Goal: Transaction & Acquisition: Book appointment/travel/reservation

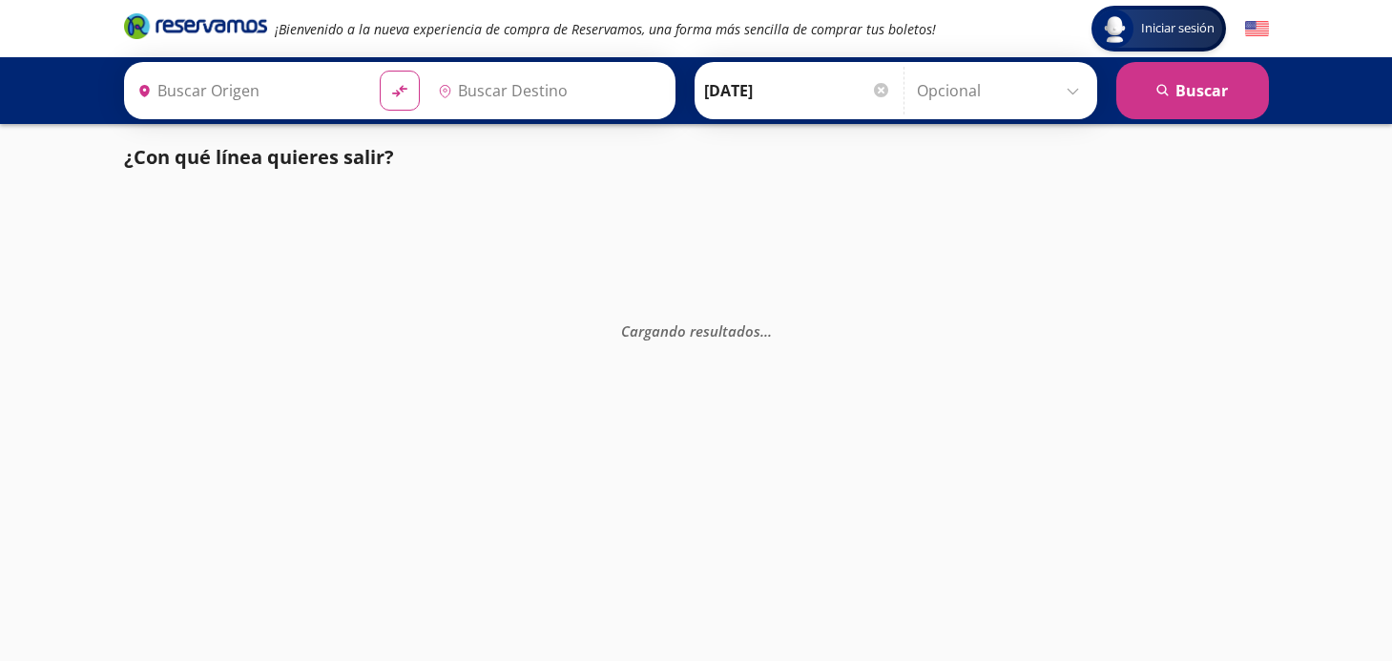
type input "[GEOGRAPHIC_DATA], [GEOGRAPHIC_DATA]"
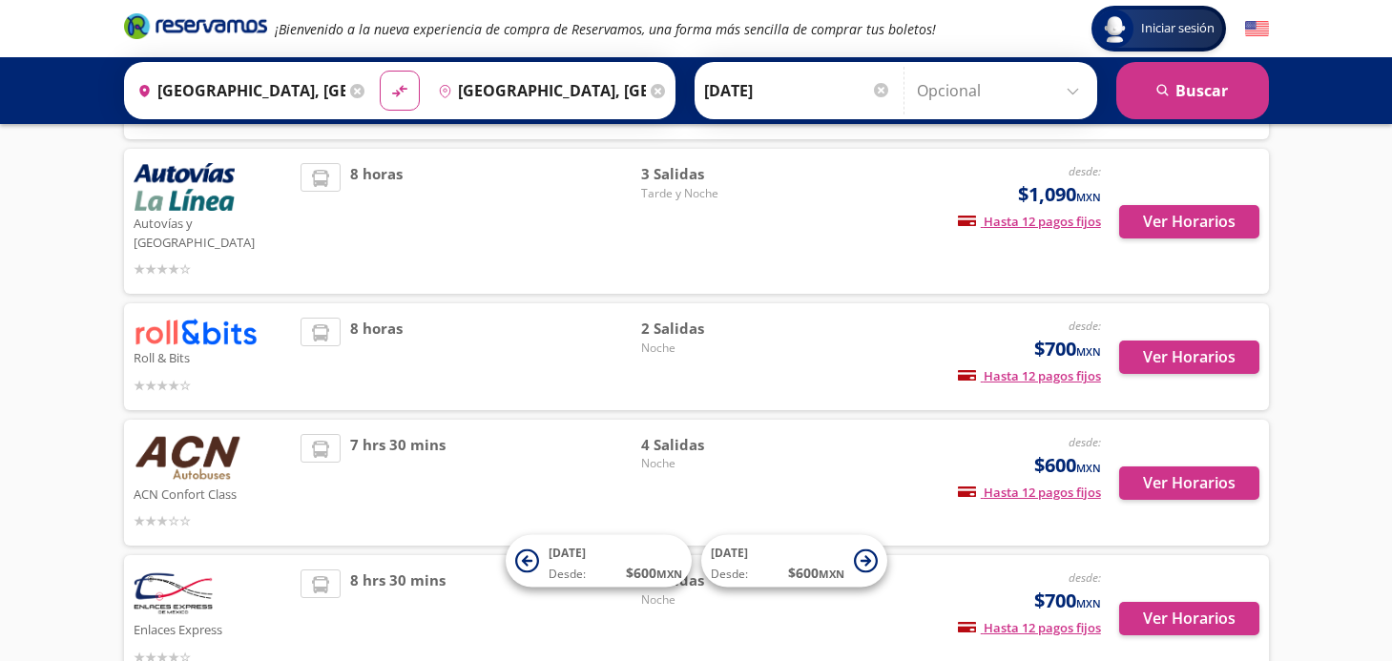
scroll to position [457, 0]
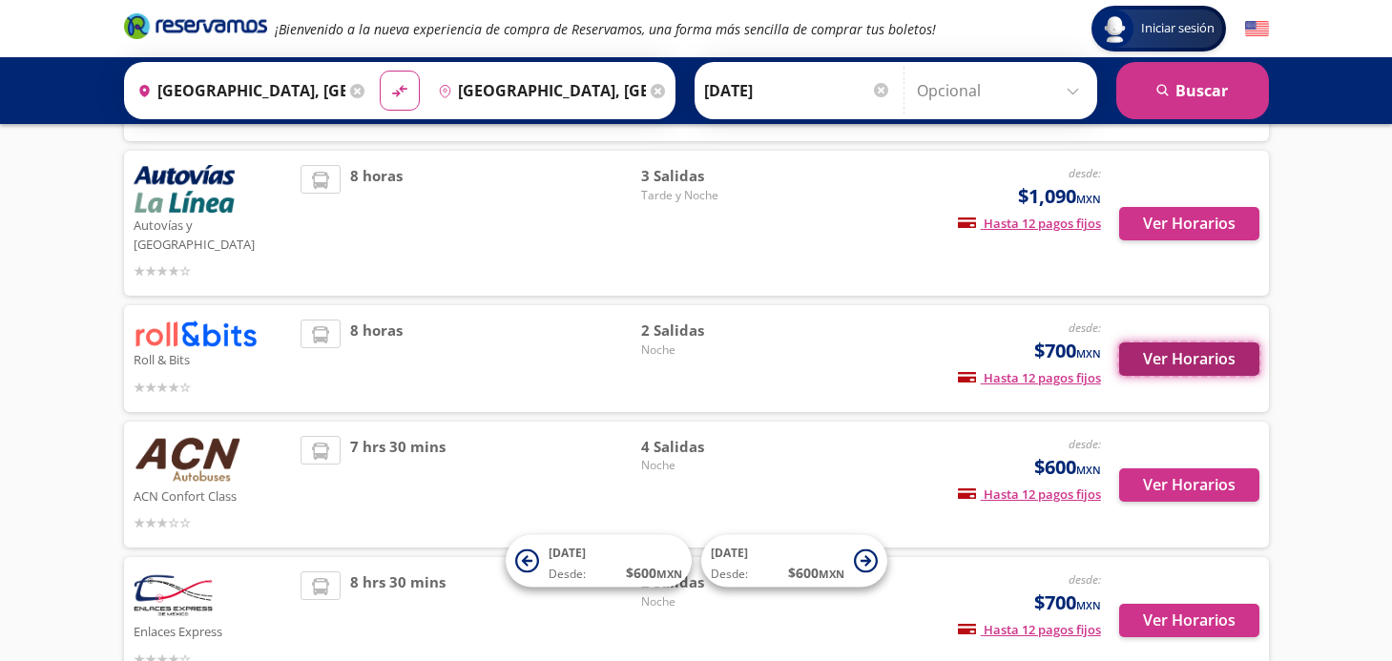
click at [1182, 344] on button "Ver Horarios" at bounding box center [1189, 359] width 140 height 33
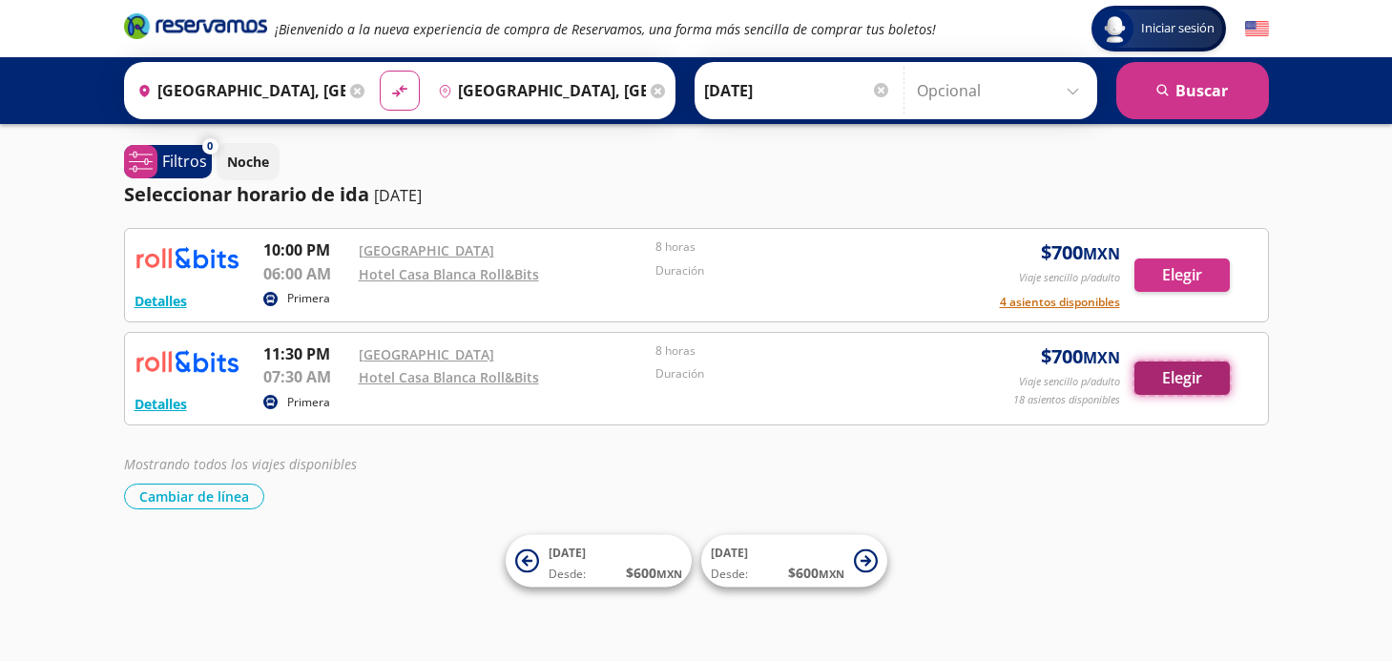
click at [1167, 377] on button "Elegir" at bounding box center [1181, 378] width 95 height 33
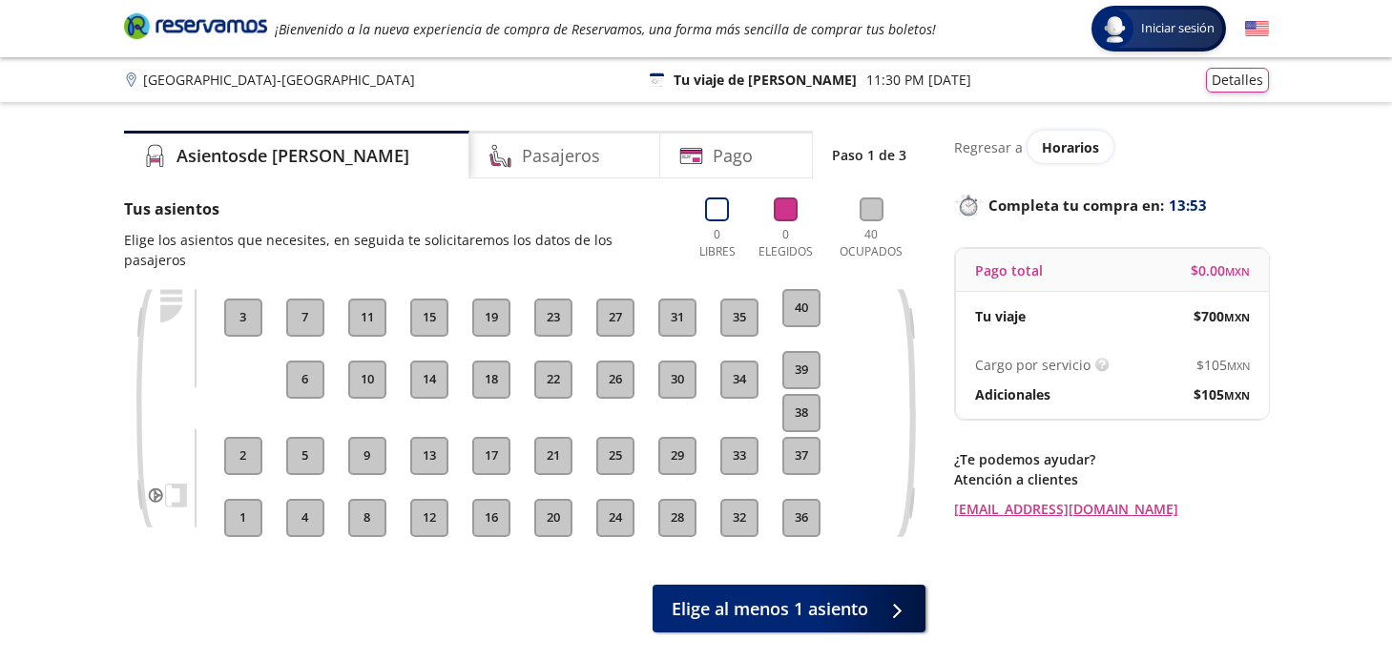
click at [670, 361] on button "30" at bounding box center [677, 380] width 38 height 38
click at [682, 299] on button "31" at bounding box center [677, 318] width 38 height 38
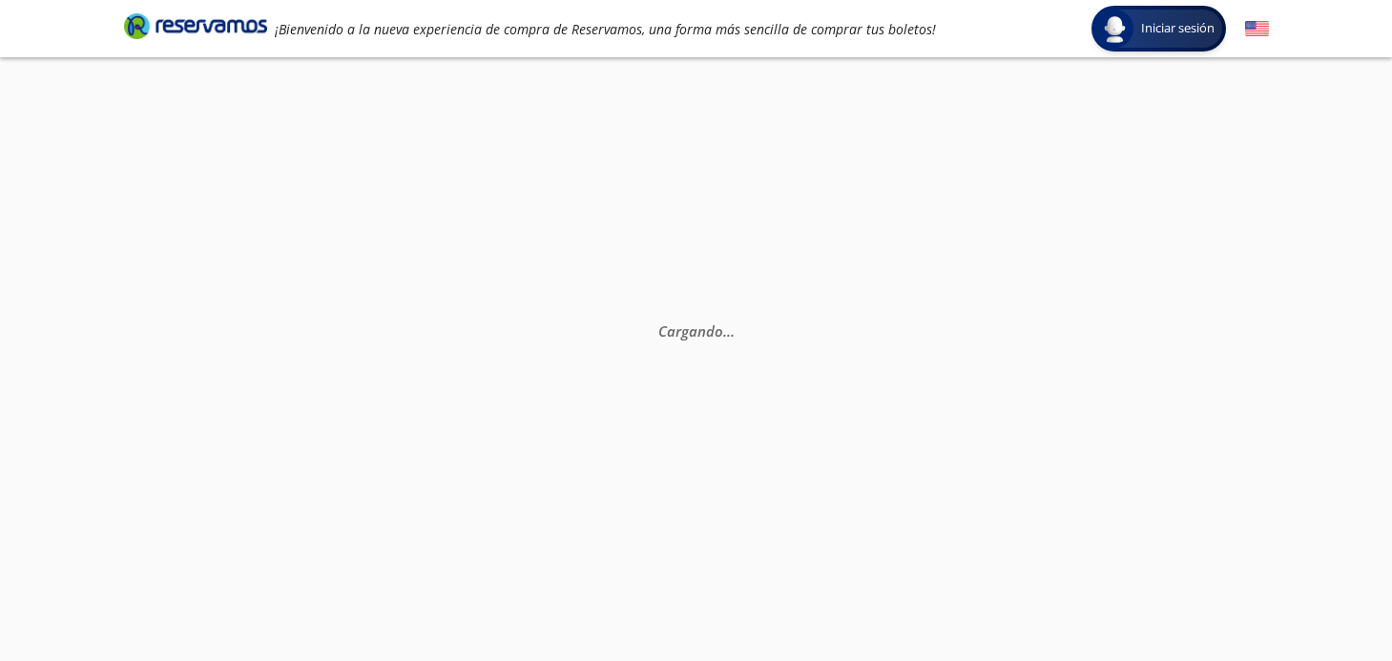
scroll to position [134, 0]
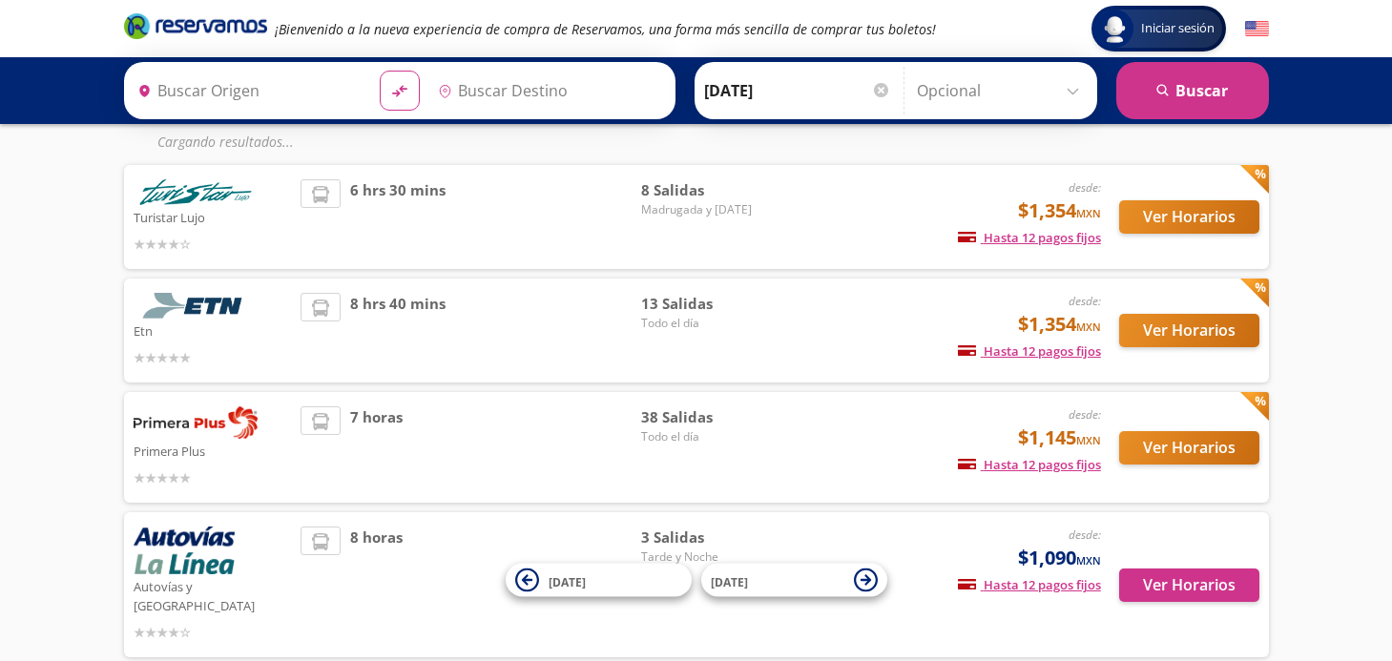
type input "[GEOGRAPHIC_DATA], [GEOGRAPHIC_DATA]"
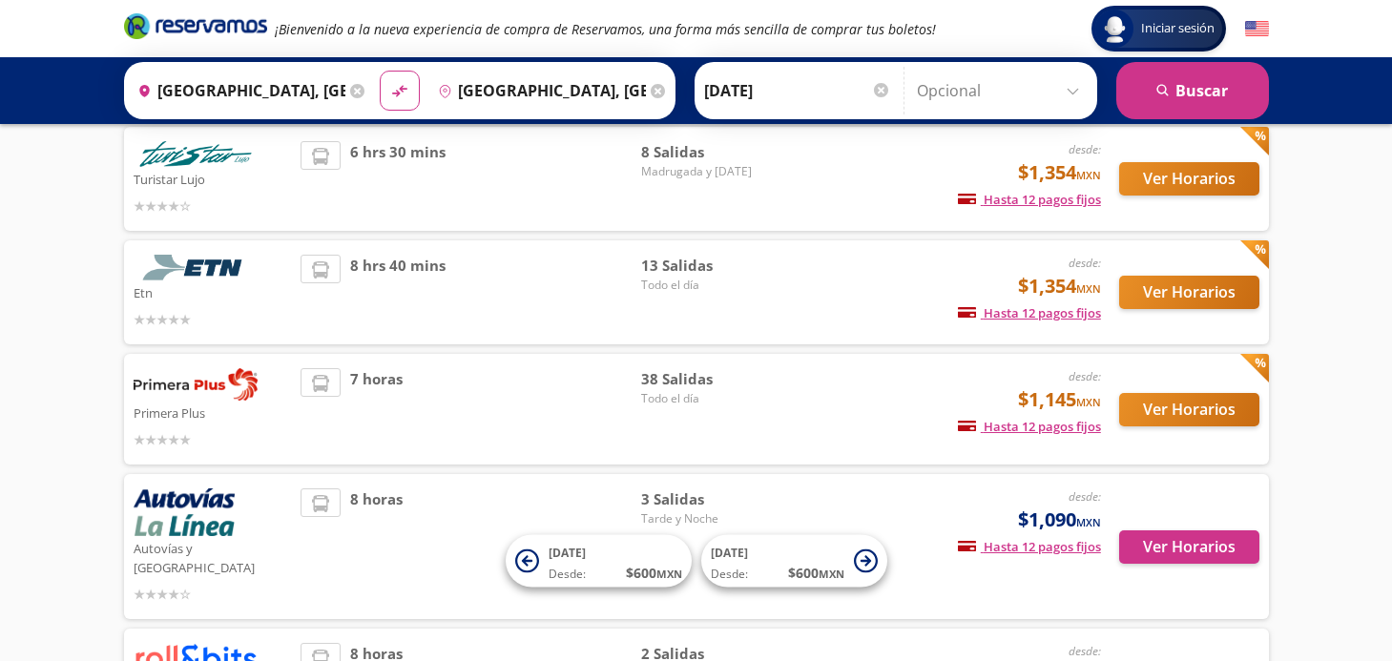
click at [1172, 215] on div "Ver Horarios" at bounding box center [1180, 178] width 158 height 75
click at [1164, 177] on button "Ver Horarios" at bounding box center [1189, 178] width 140 height 33
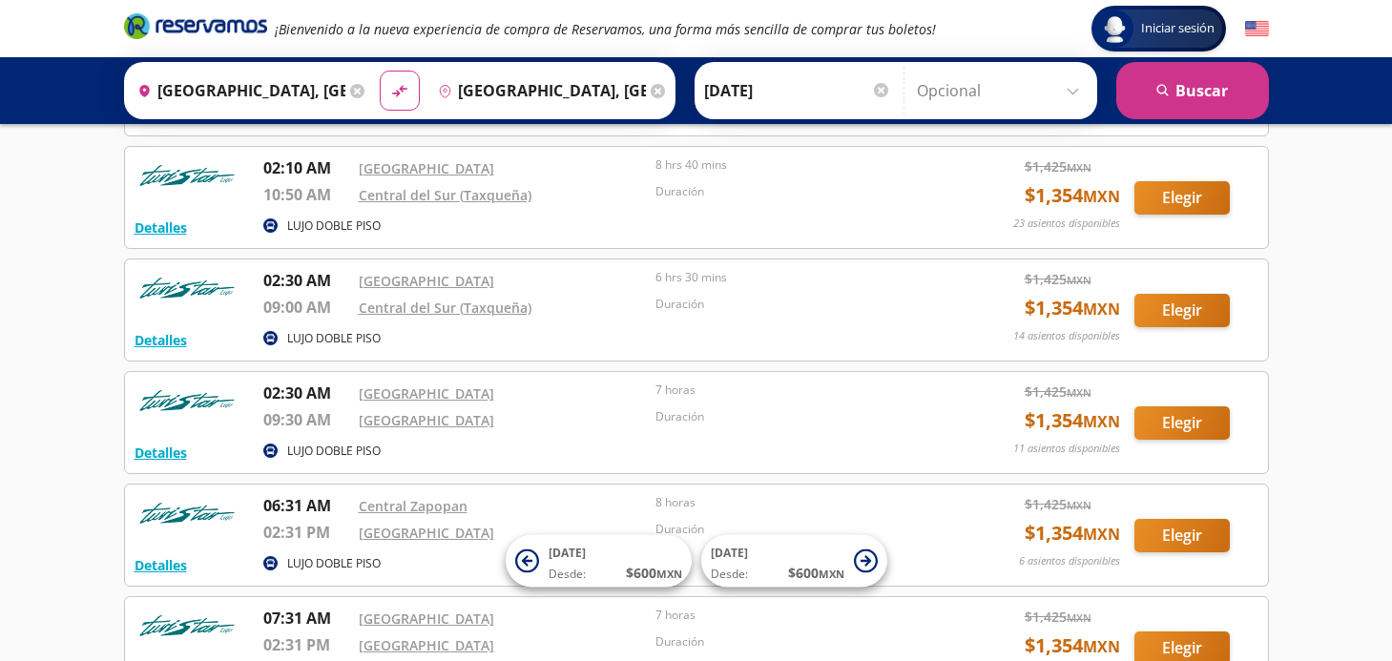
scroll to position [284, 0]
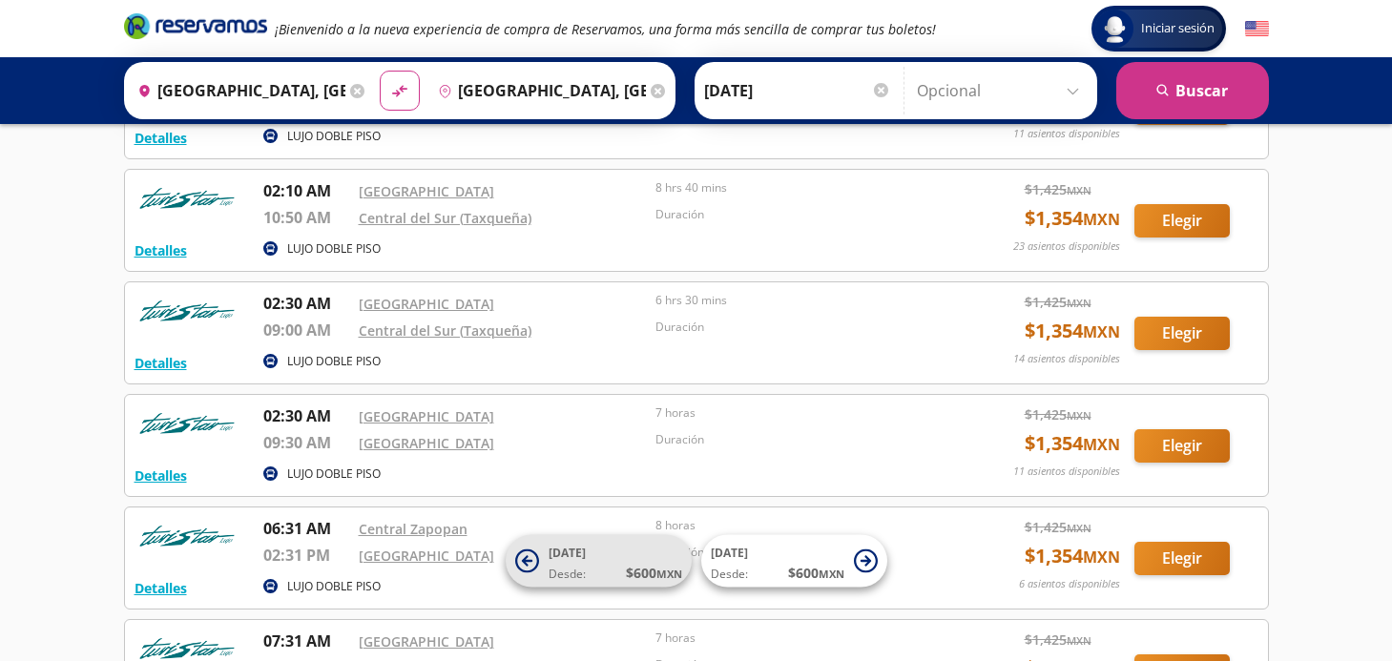
click at [533, 563] on icon at bounding box center [527, 562] width 24 height 24
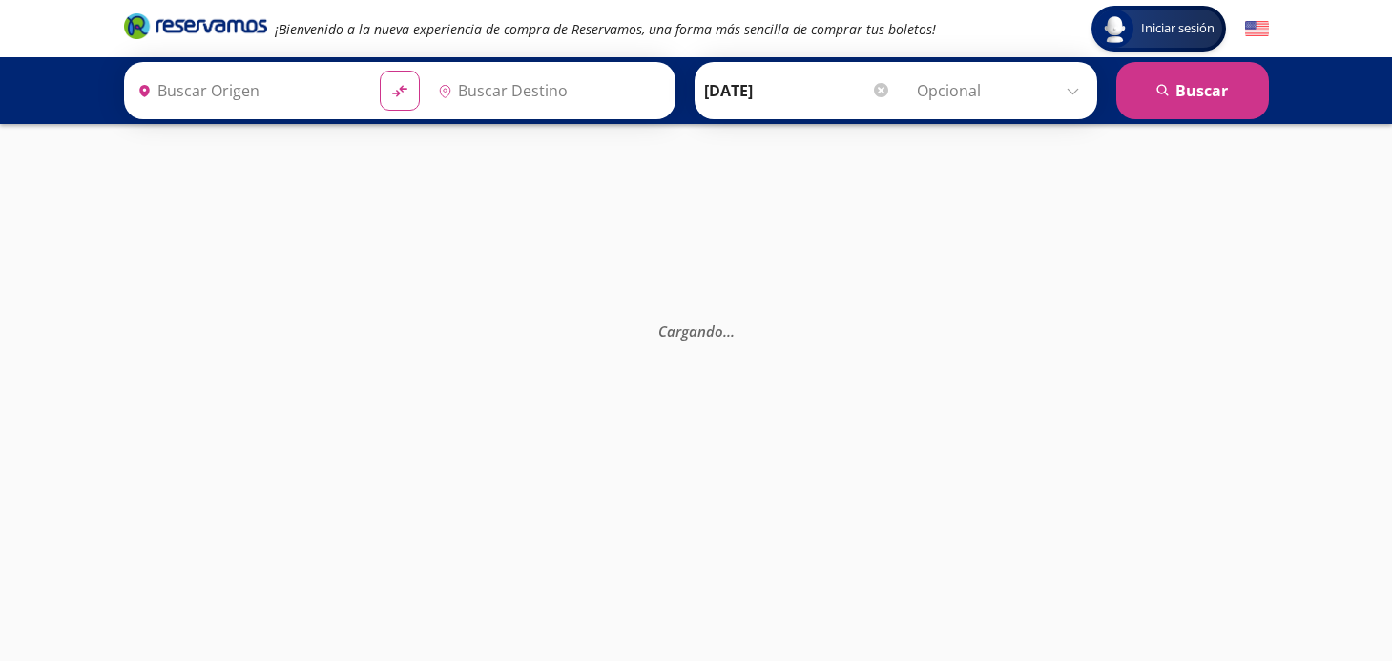
type input "[GEOGRAPHIC_DATA], [GEOGRAPHIC_DATA]"
click at [763, 94] on input "[DATE]" at bounding box center [797, 91] width 187 height 48
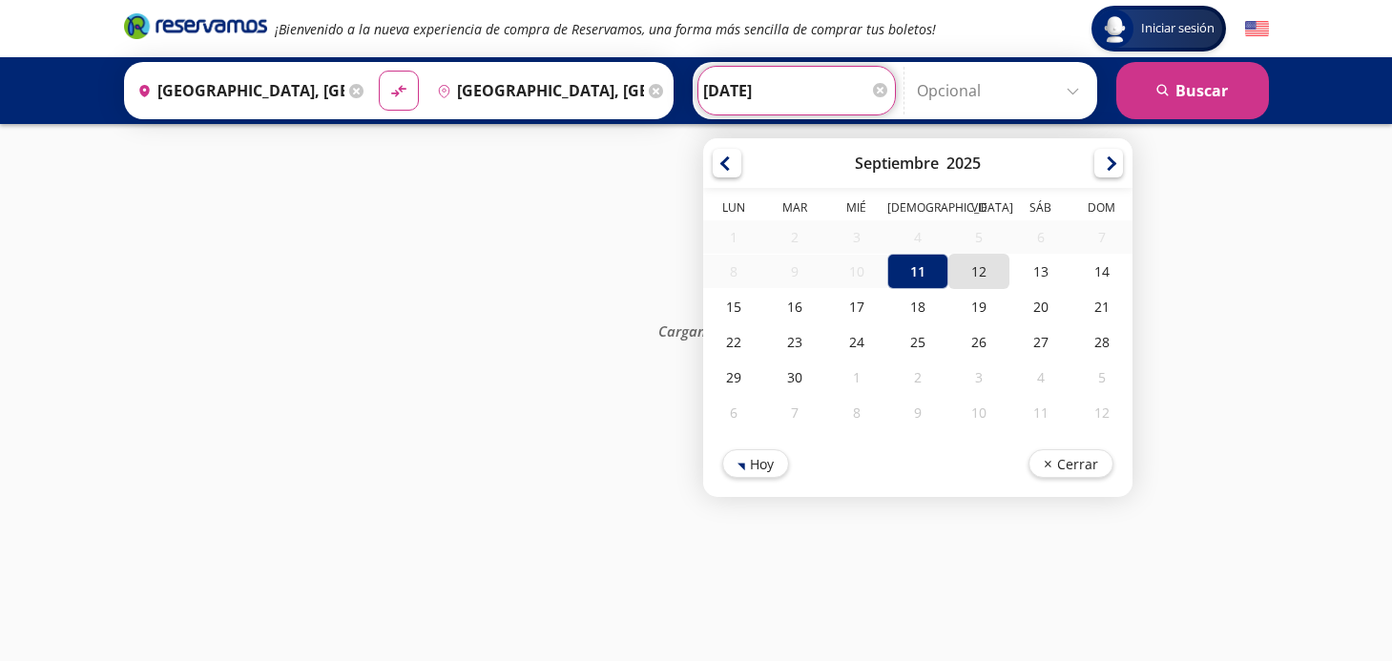
click at [972, 265] on div "12" at bounding box center [978, 271] width 61 height 35
type input "[DATE]"
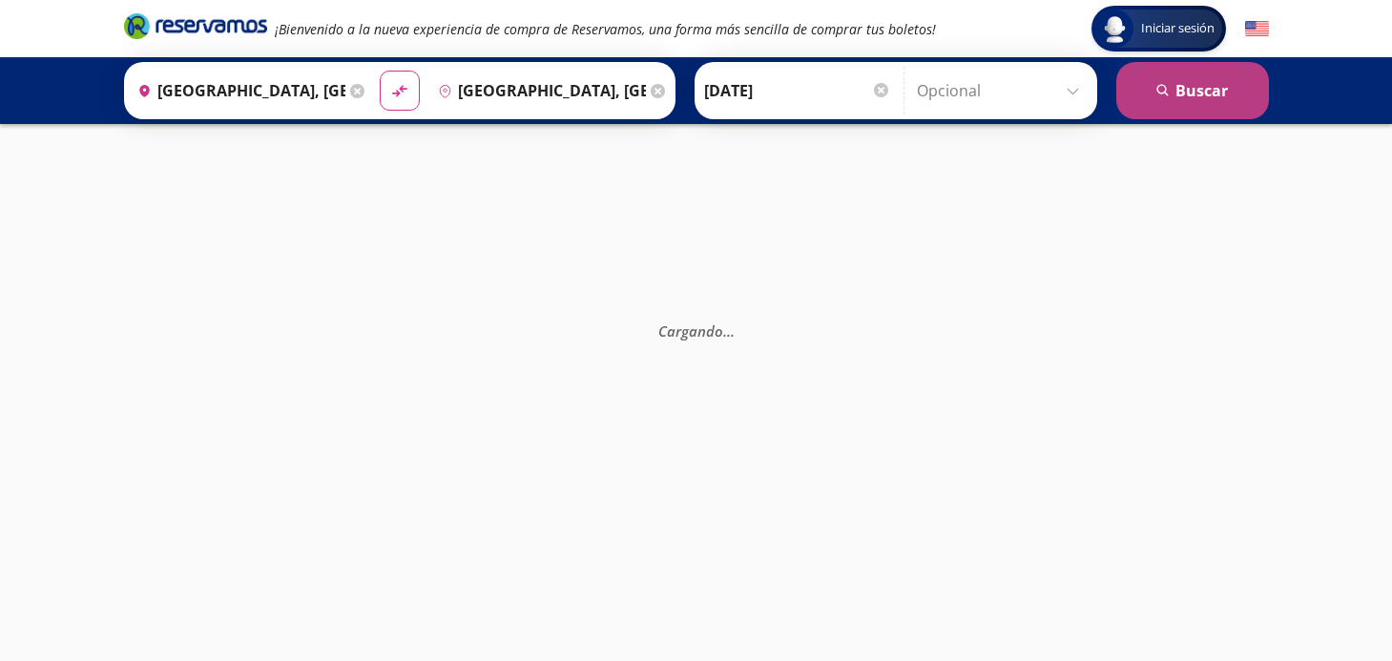
click at [1170, 111] on button "search [GEOGRAPHIC_DATA]" at bounding box center [1192, 90] width 153 height 57
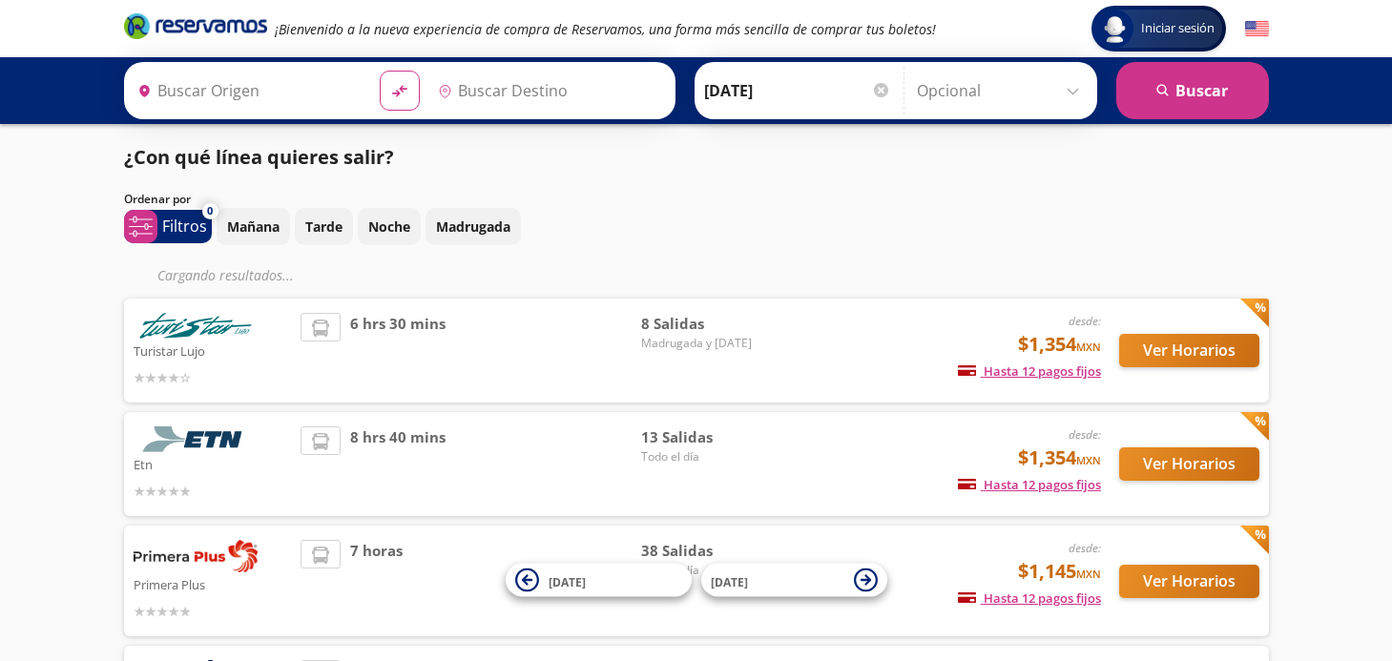
type input "[GEOGRAPHIC_DATA], [GEOGRAPHIC_DATA]"
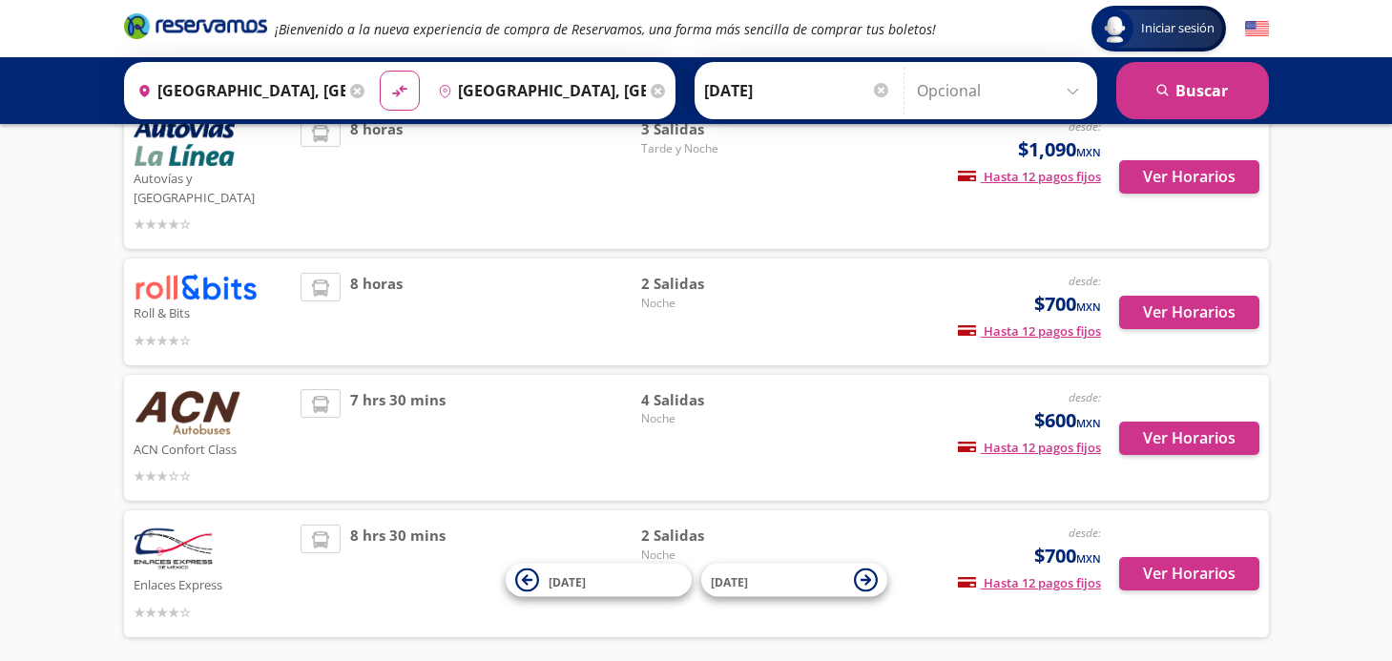
scroll to position [551, 0]
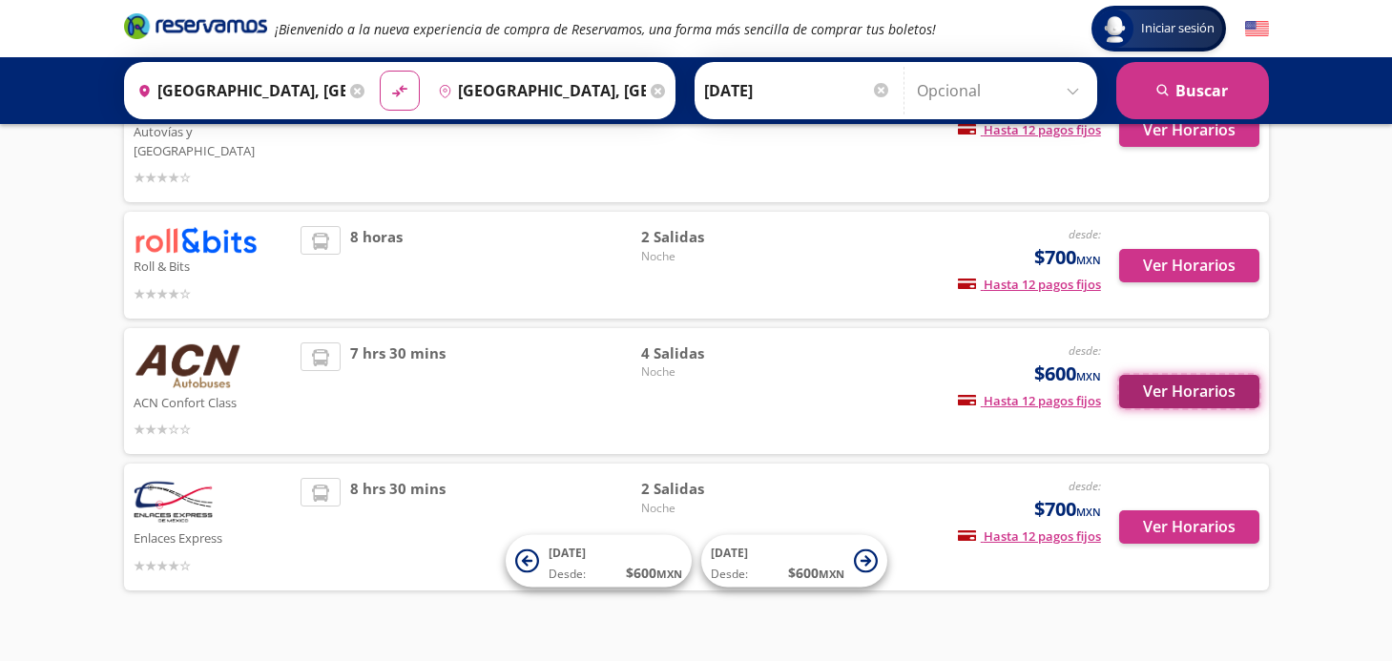
click at [1160, 378] on button "Ver Horarios" at bounding box center [1189, 391] width 140 height 33
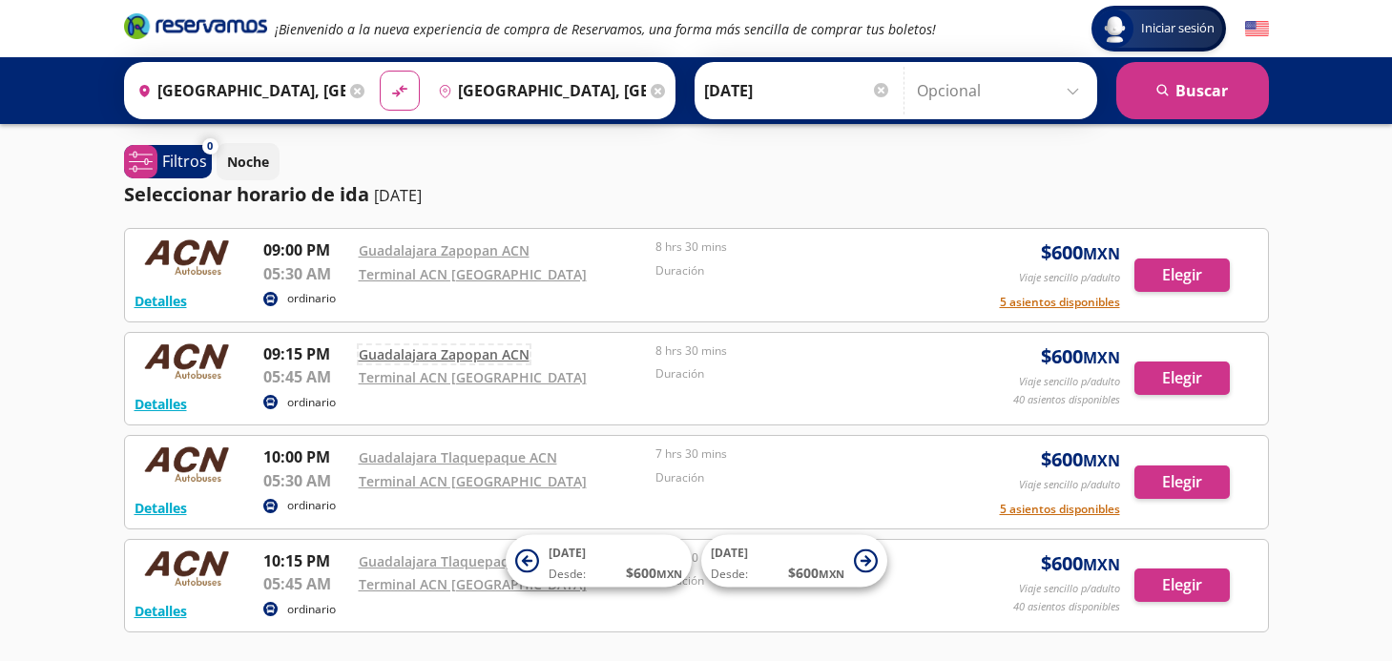
click at [513, 352] on link "Guadalajara Zapopan ACN" at bounding box center [444, 354] width 171 height 18
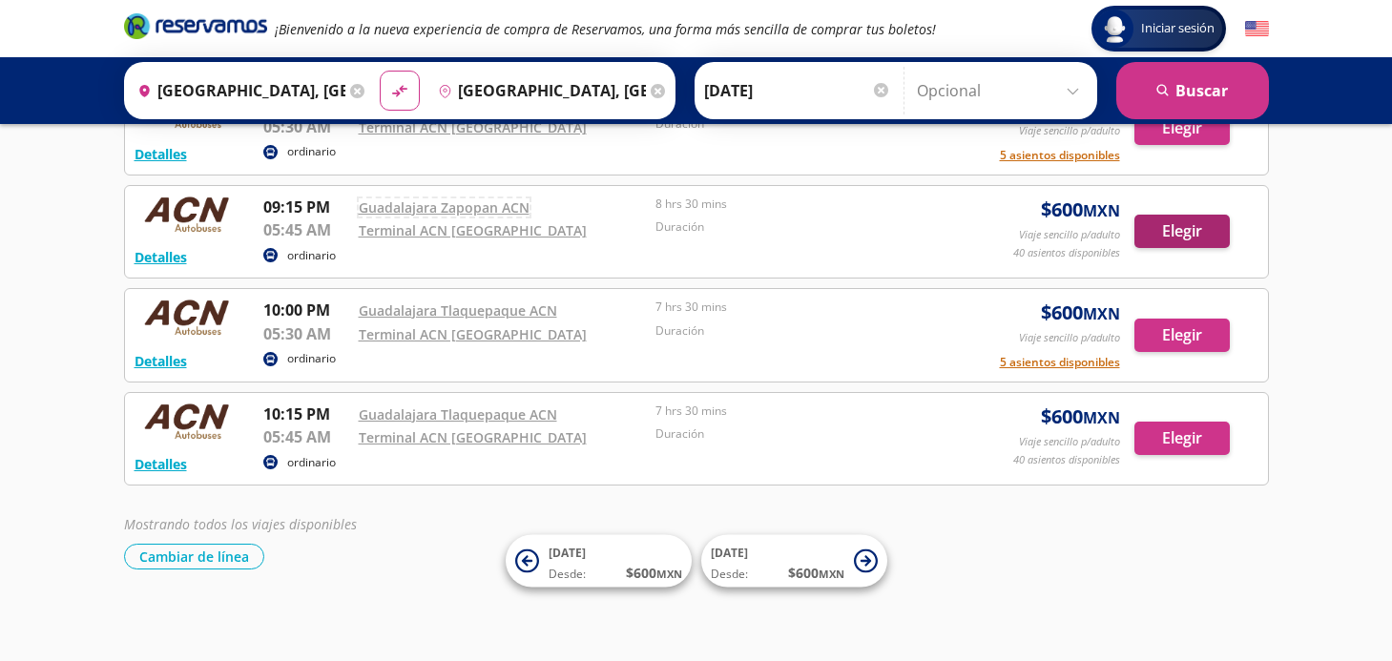
scroll to position [151, 0]
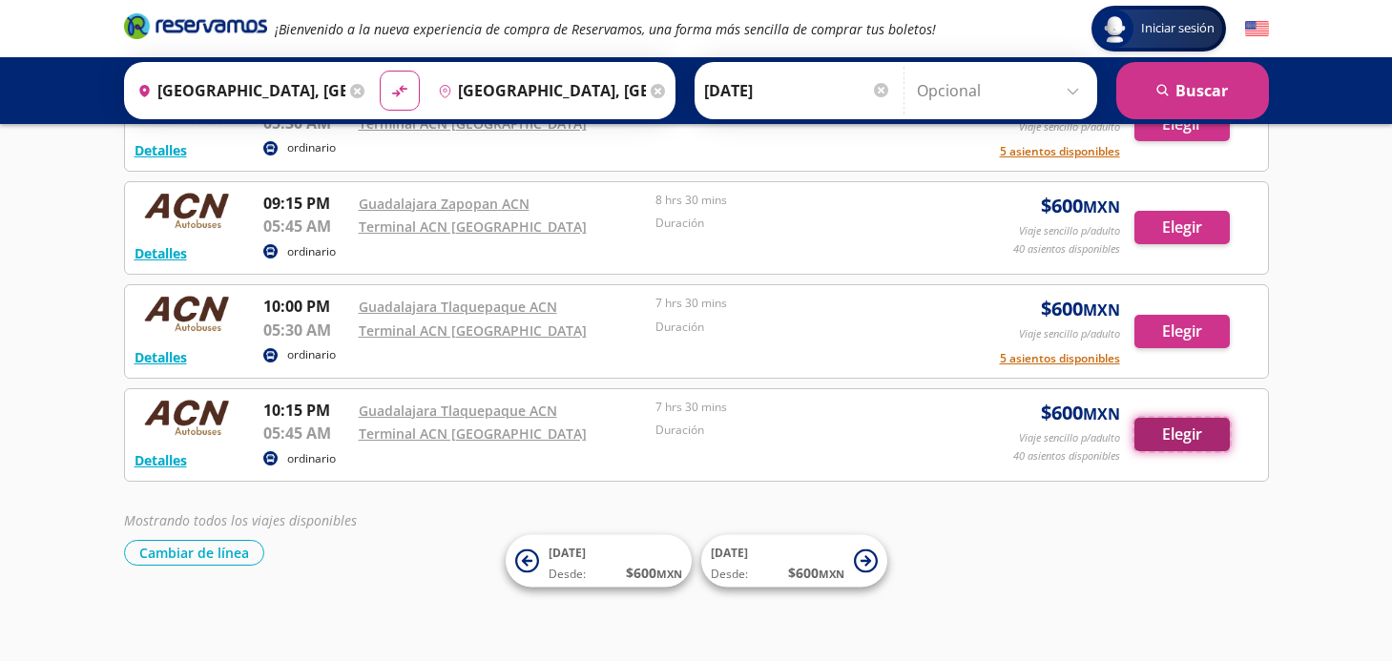
click at [1177, 441] on button "Elegir" at bounding box center [1181, 434] width 95 height 33
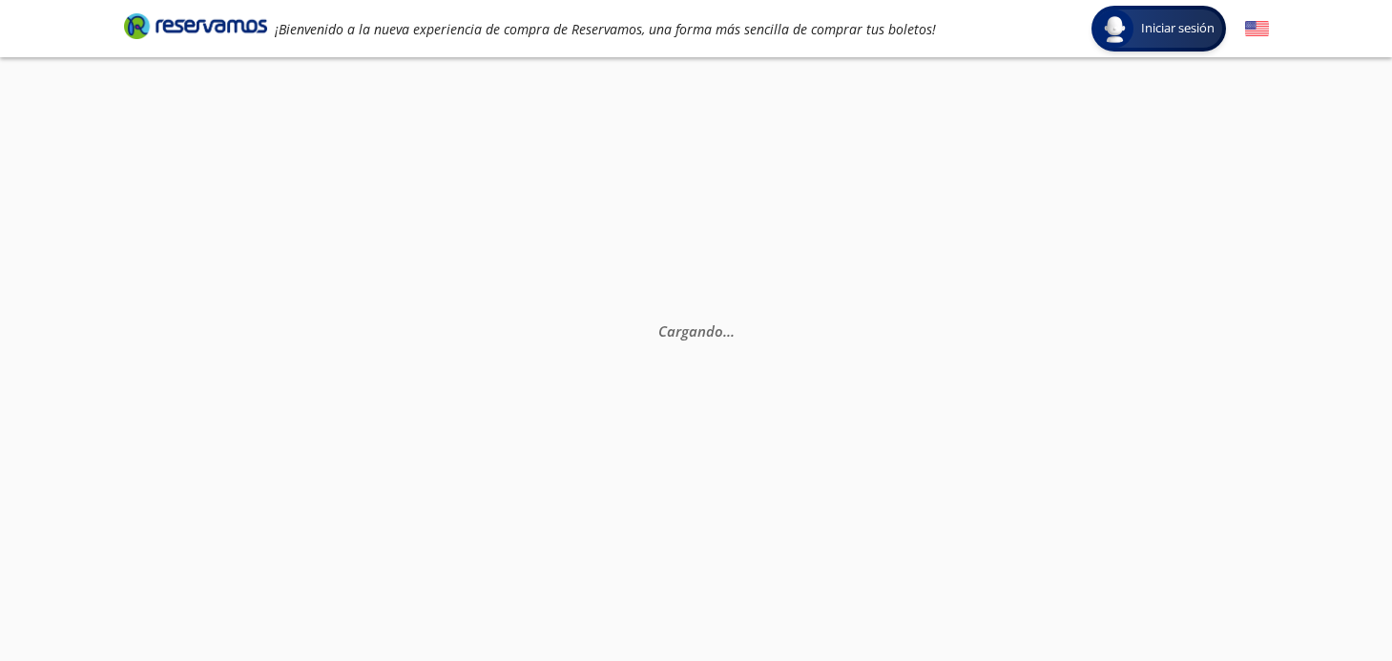
scroll to position [134, 0]
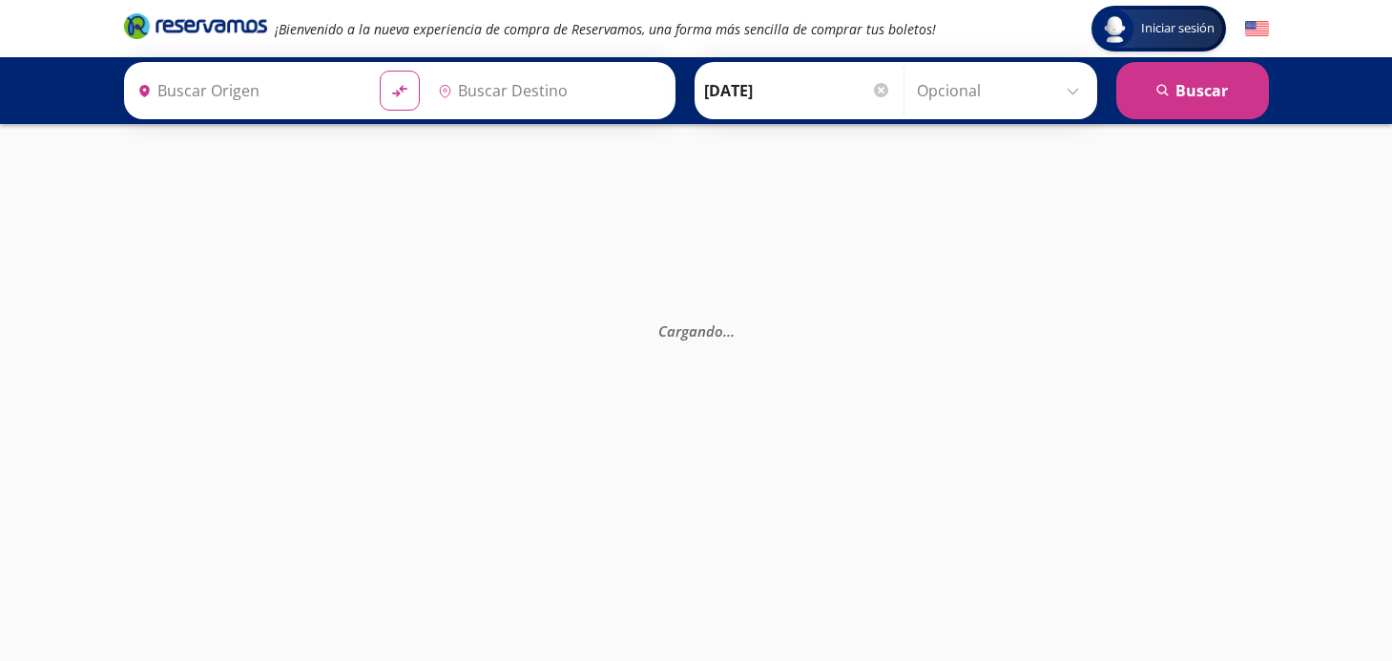
type input "[GEOGRAPHIC_DATA], [GEOGRAPHIC_DATA]"
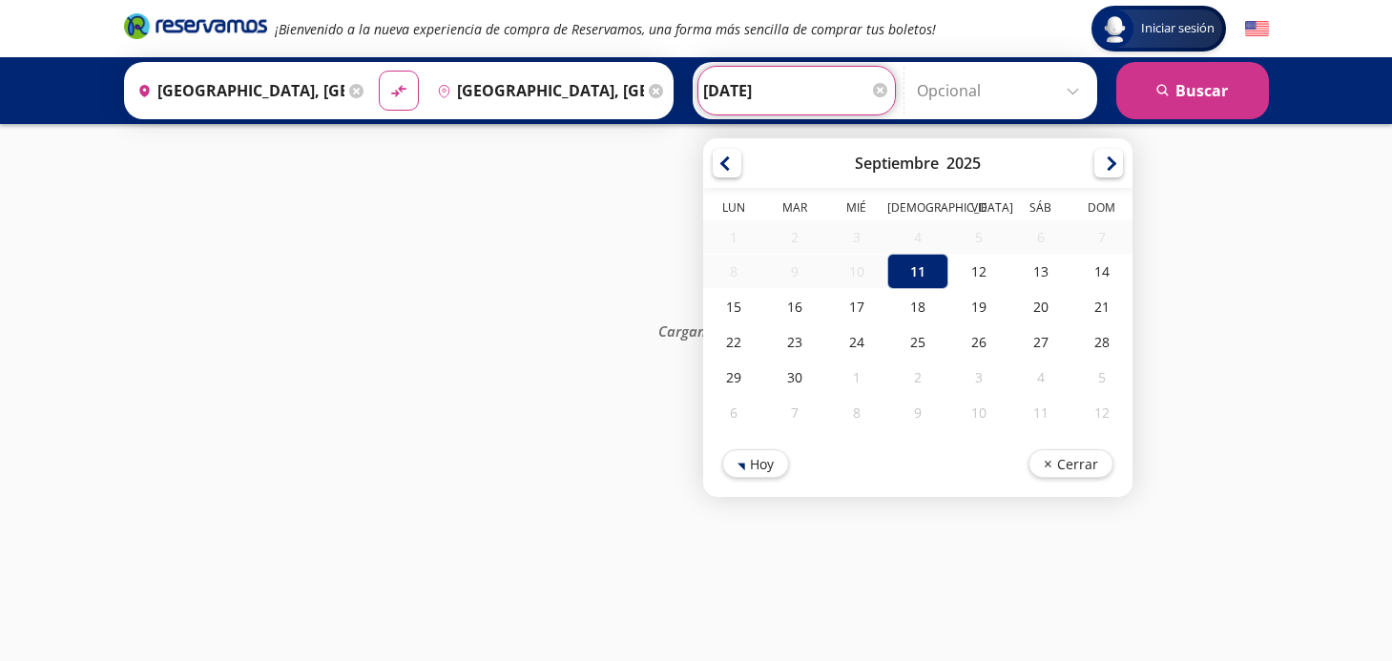
click at [821, 99] on input "[DATE]" at bounding box center [796, 91] width 187 height 48
click at [978, 266] on div "12" at bounding box center [978, 271] width 61 height 35
type input "[DATE]"
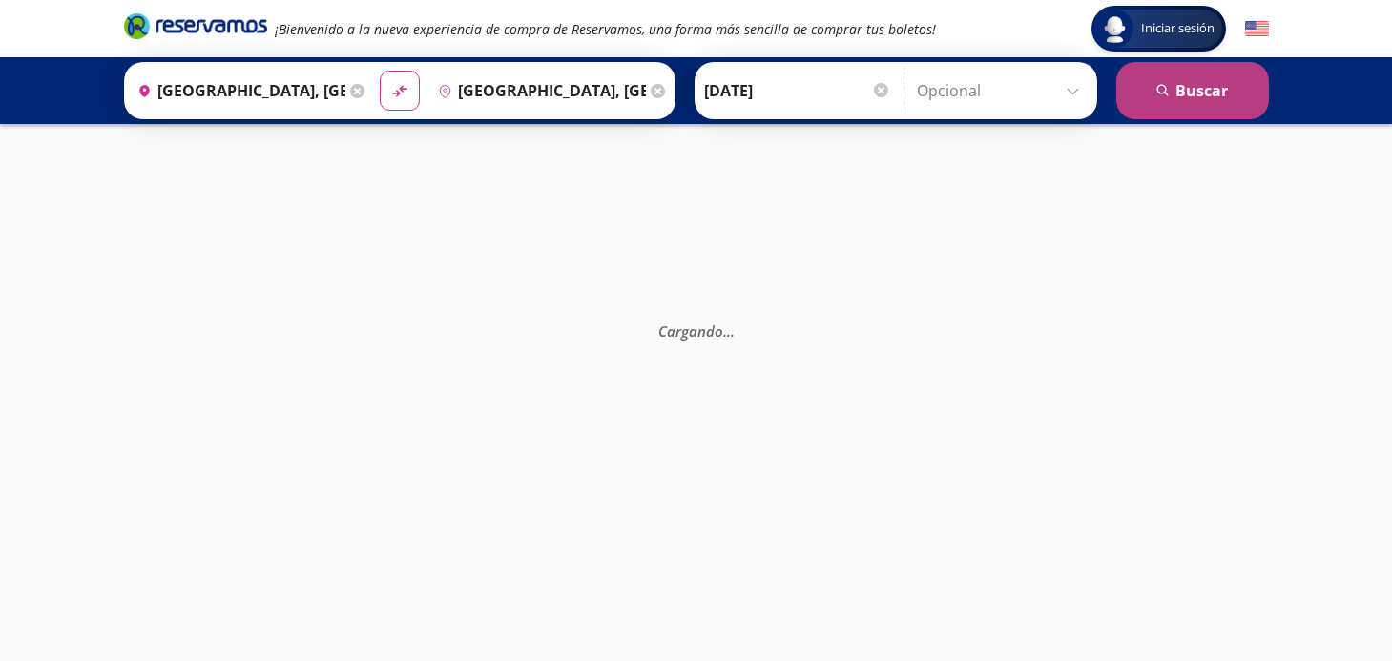
click at [1161, 103] on button "search [GEOGRAPHIC_DATA]" at bounding box center [1192, 90] width 153 height 57
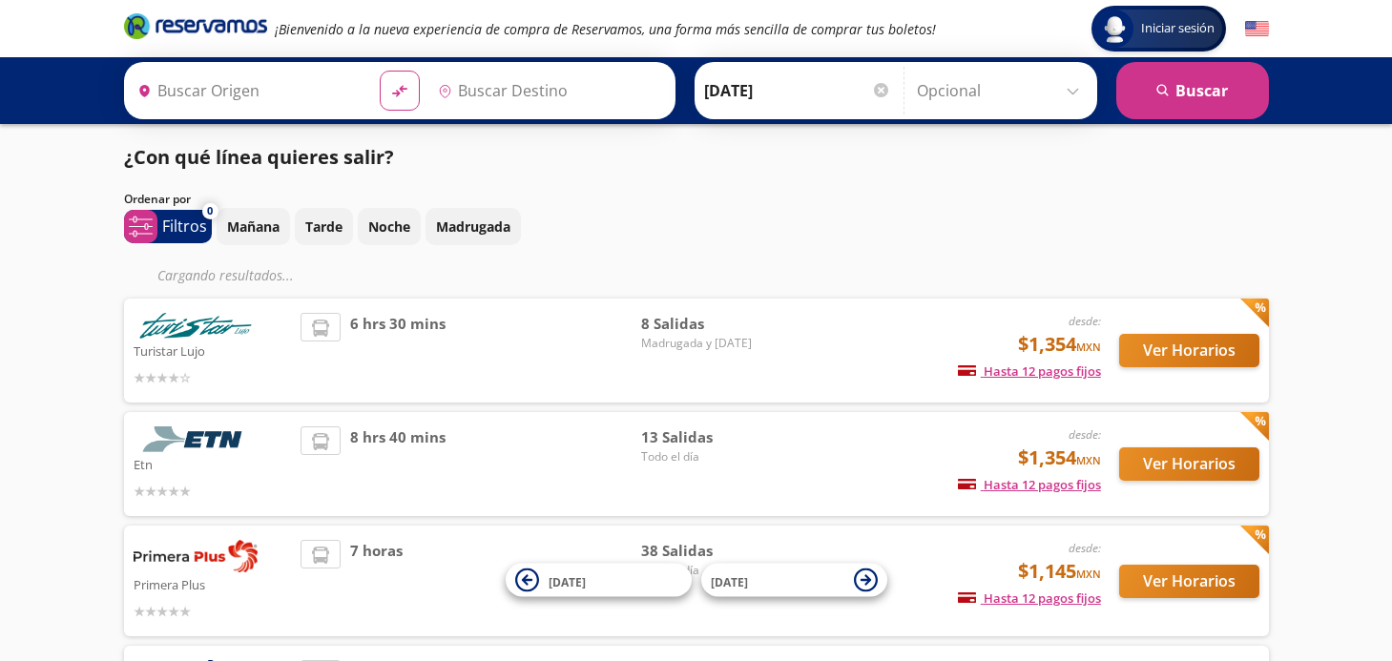
type input "[GEOGRAPHIC_DATA], [GEOGRAPHIC_DATA]"
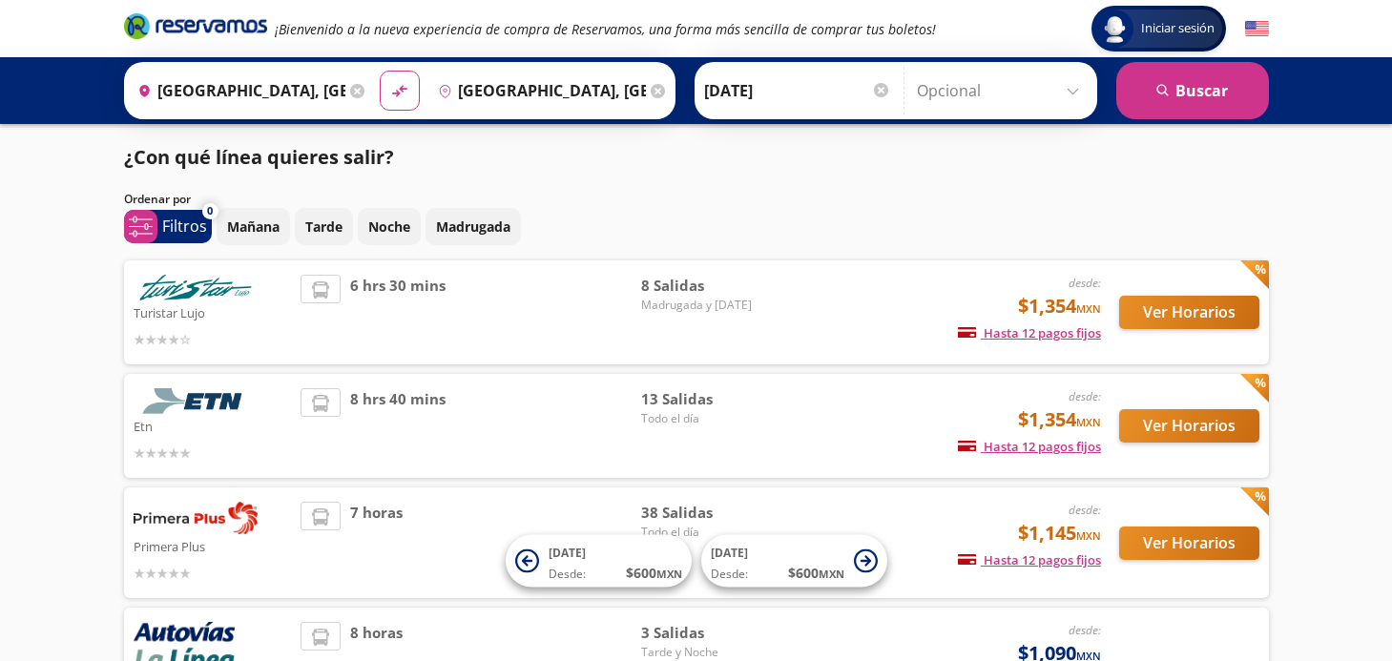
click at [788, 425] on div "desde: $1,354 MXN Hasta 12 pagos fijos Pagos fijos en compras mayores a $30 MXN…" at bounding box center [942, 425] width 316 height 75
click at [803, 323] on div "desde: $1,354 MXN Hasta 12 pagos fijos Pagos fijos en compras mayores a $30 MXN…" at bounding box center [942, 312] width 316 height 75
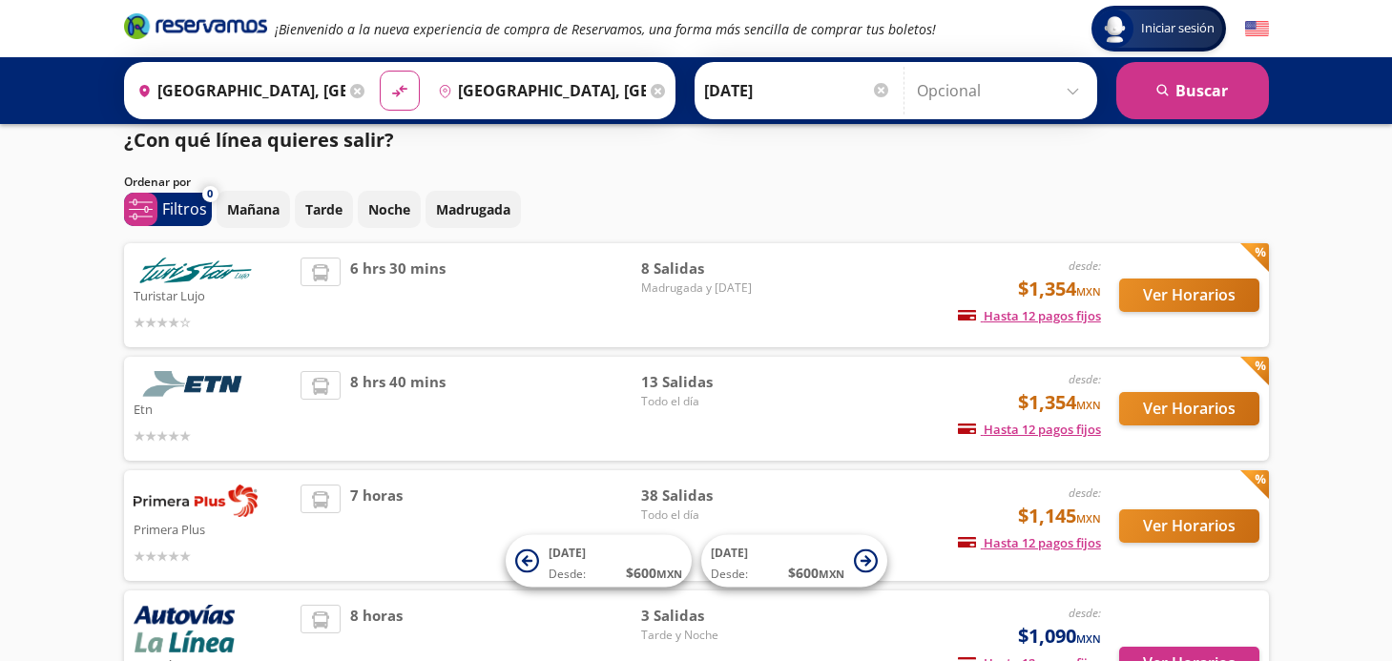
scroll to position [10, 0]
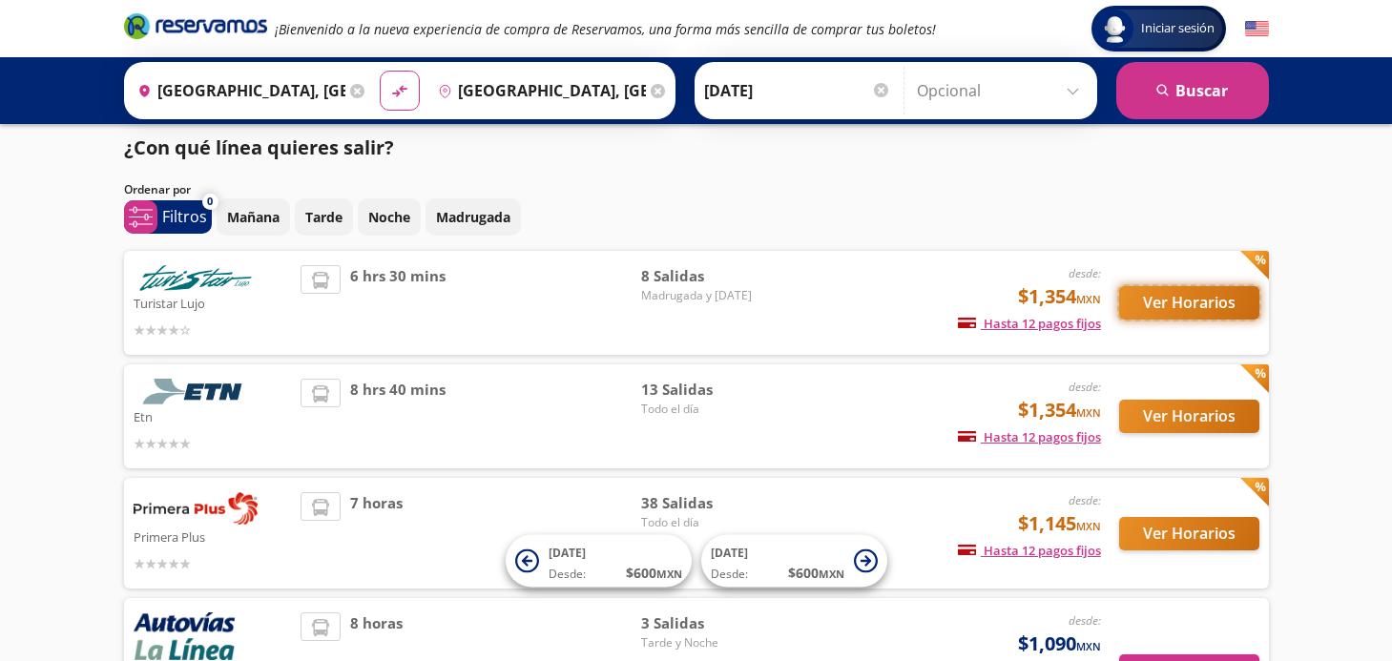
click at [1169, 302] on button "Ver Horarios" at bounding box center [1189, 302] width 140 height 33
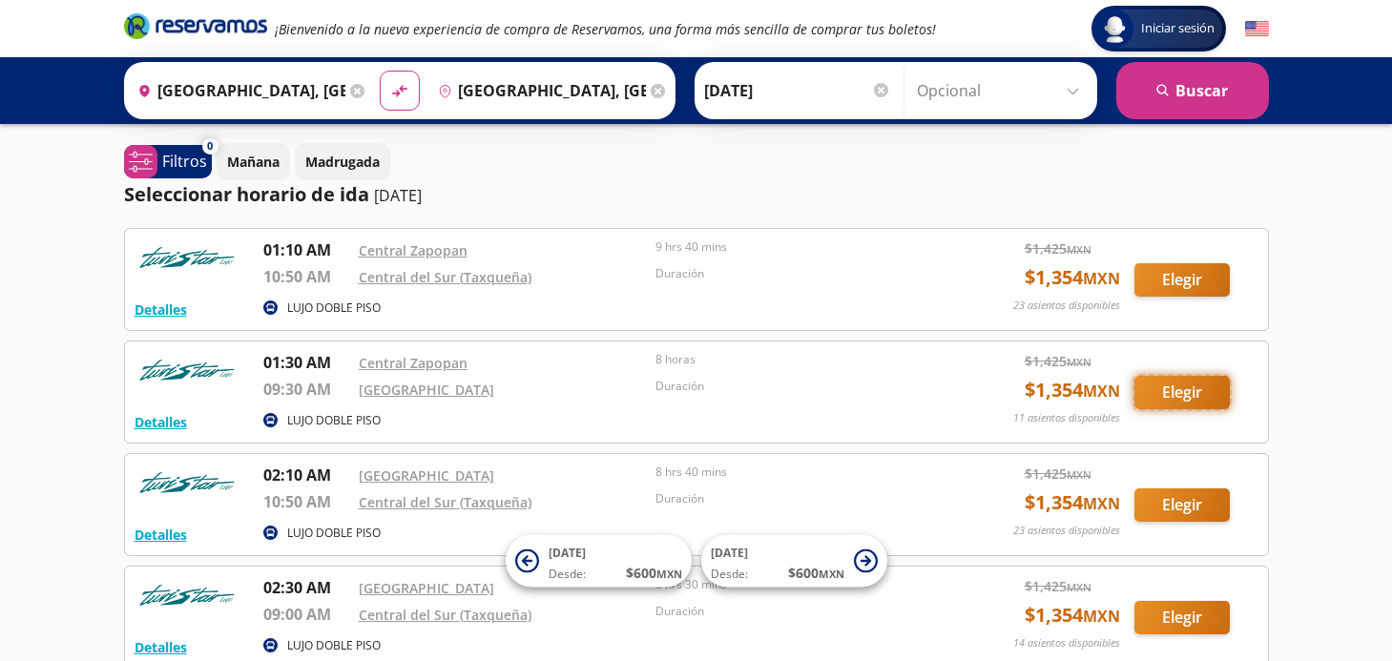
click at [1163, 389] on button "Elegir" at bounding box center [1181, 392] width 95 height 33
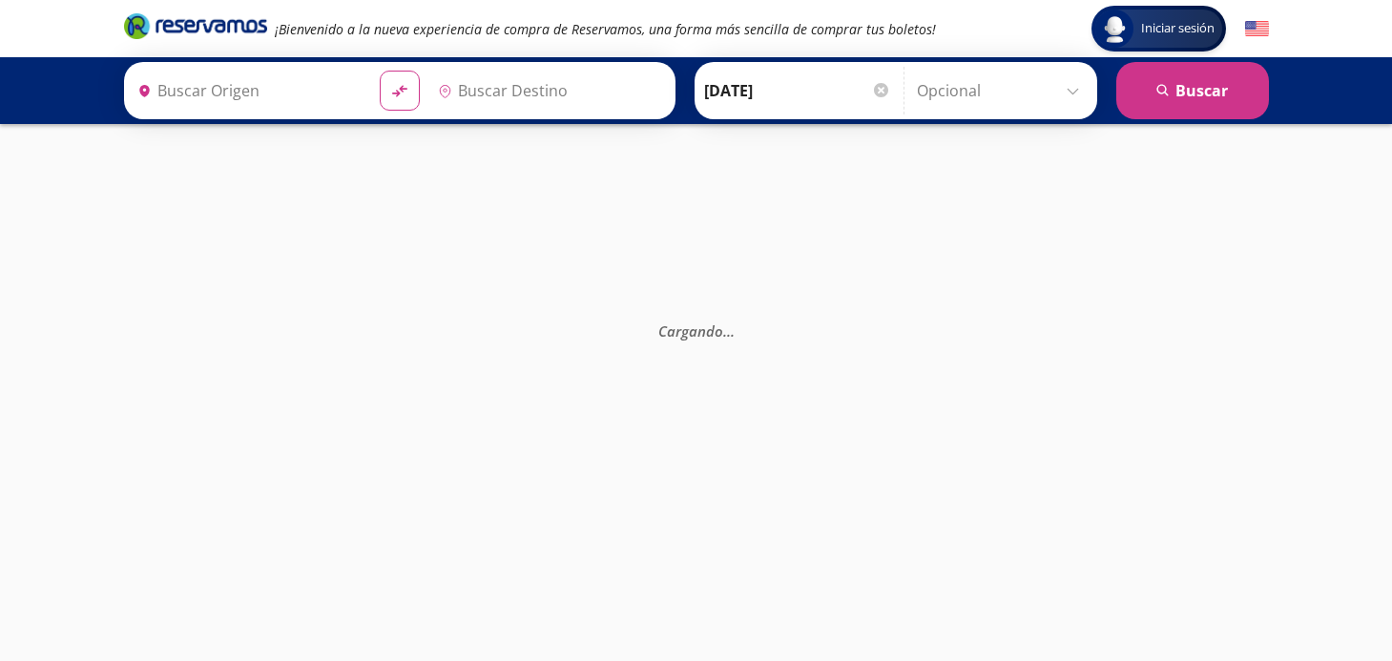
type input "[GEOGRAPHIC_DATA], [GEOGRAPHIC_DATA]"
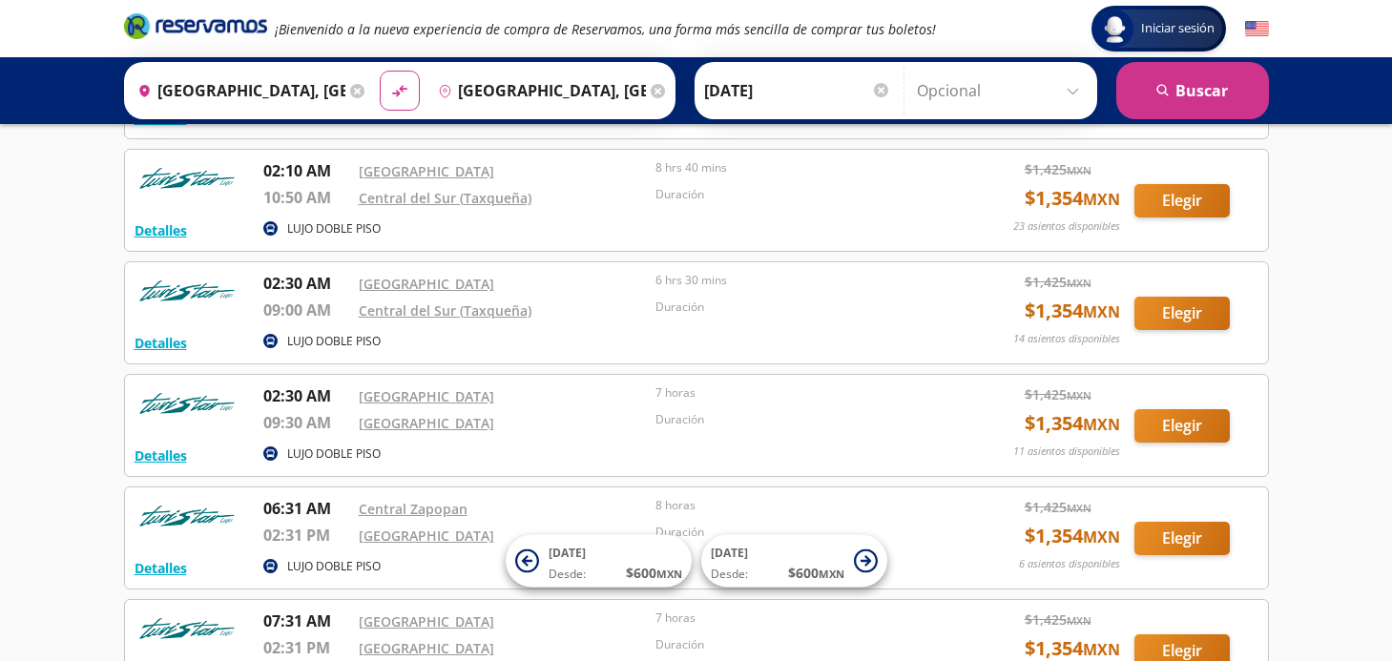
scroll to position [309, 0]
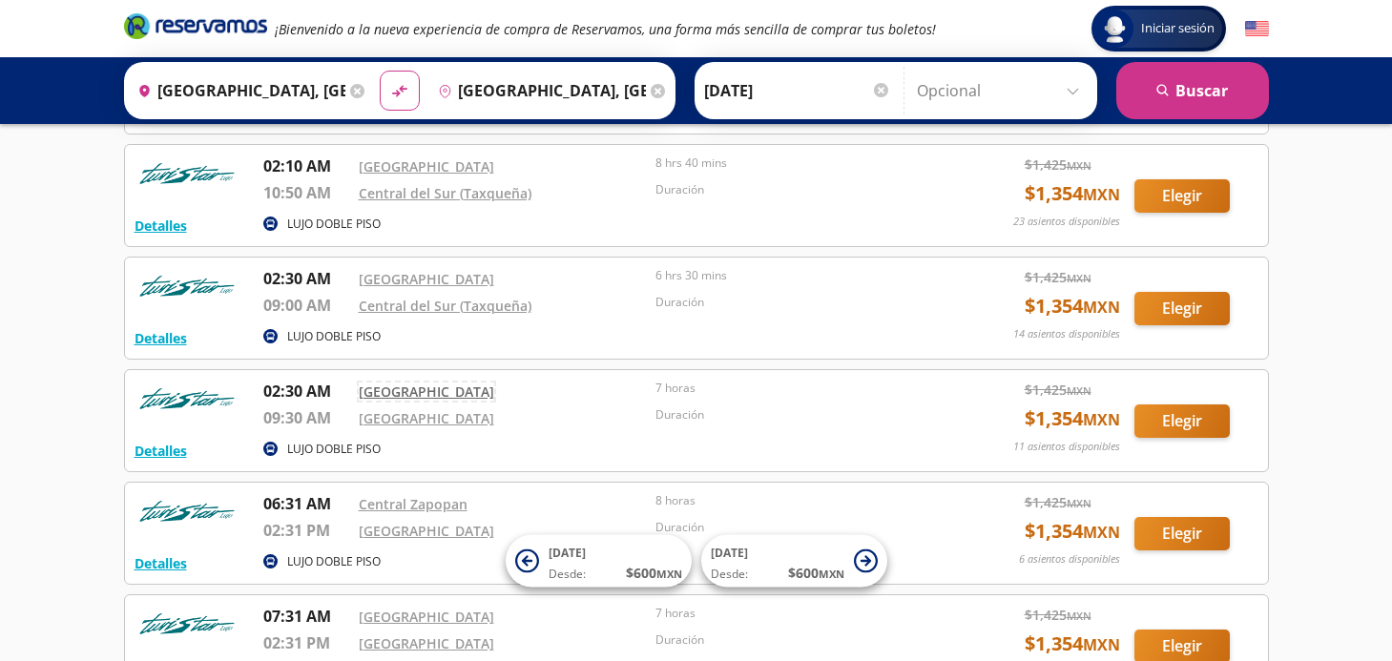
click at [399, 395] on link "[GEOGRAPHIC_DATA]" at bounding box center [426, 392] width 135 height 18
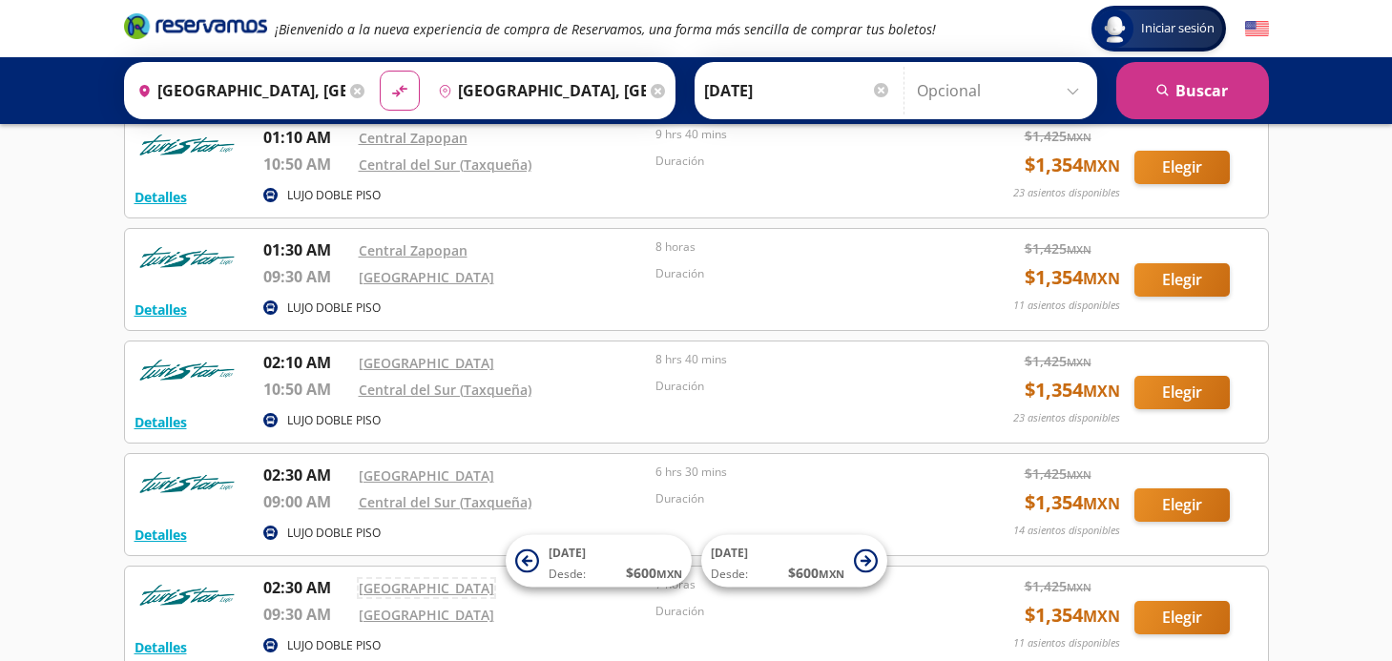
scroll to position [0, 0]
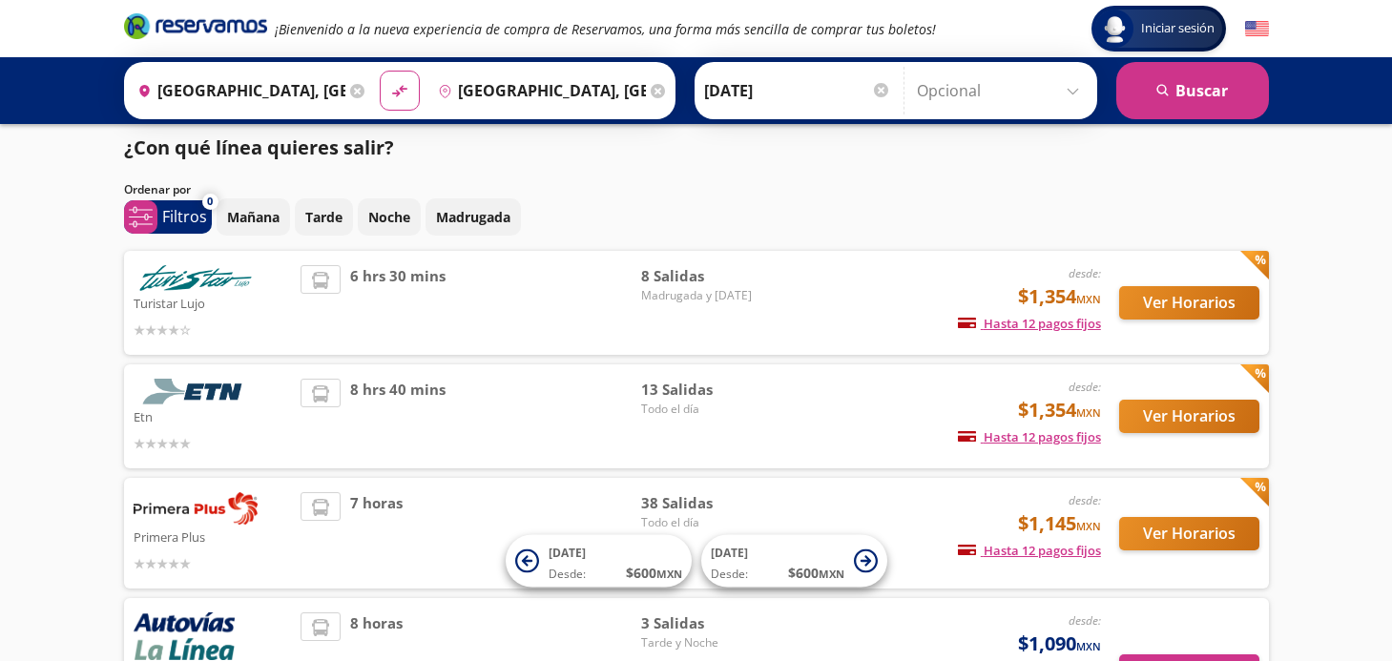
scroll to position [60, 0]
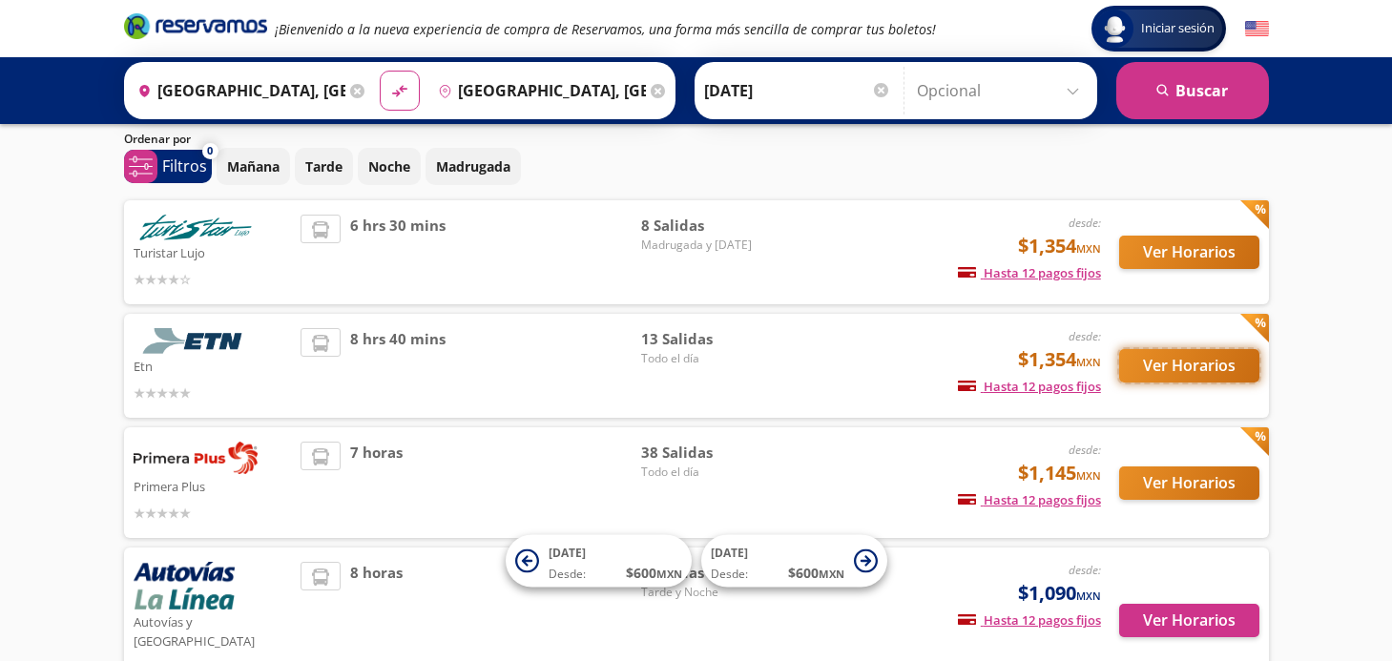
click at [1161, 365] on button "Ver Horarios" at bounding box center [1189, 365] width 140 height 33
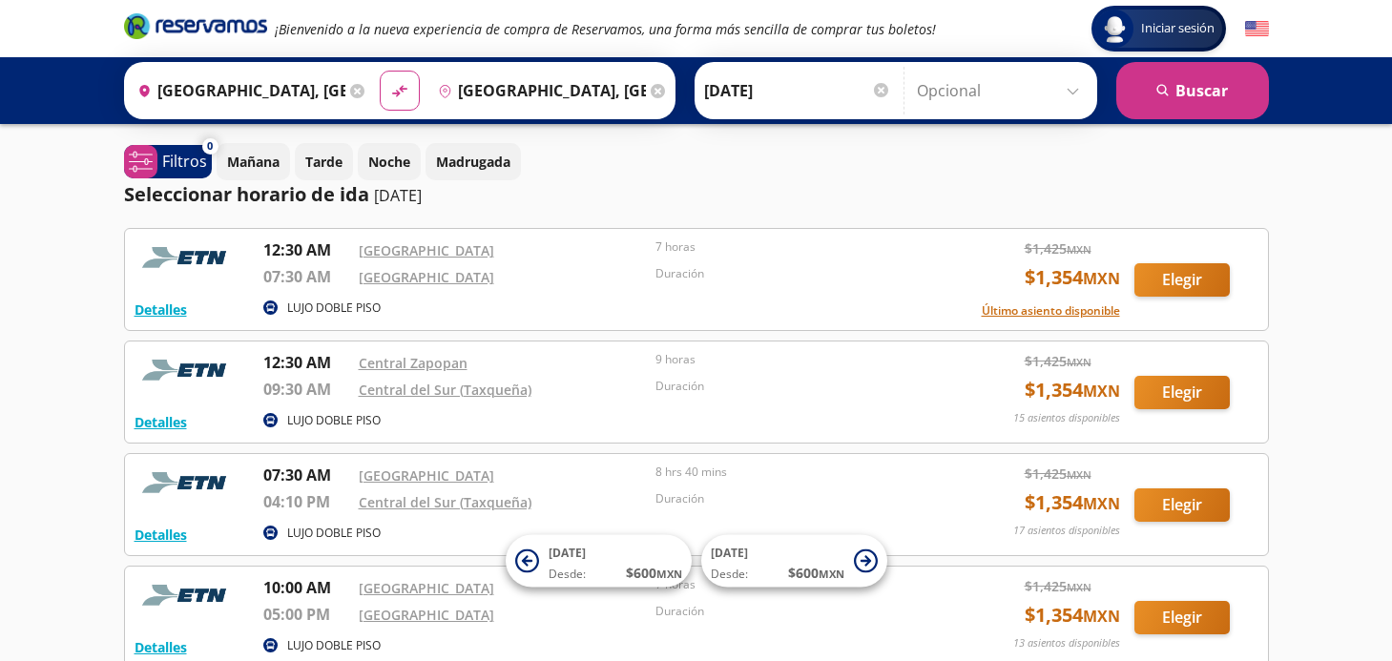
click at [210, 92] on input "[GEOGRAPHIC_DATA], [GEOGRAPHIC_DATA]" at bounding box center [238, 91] width 216 height 48
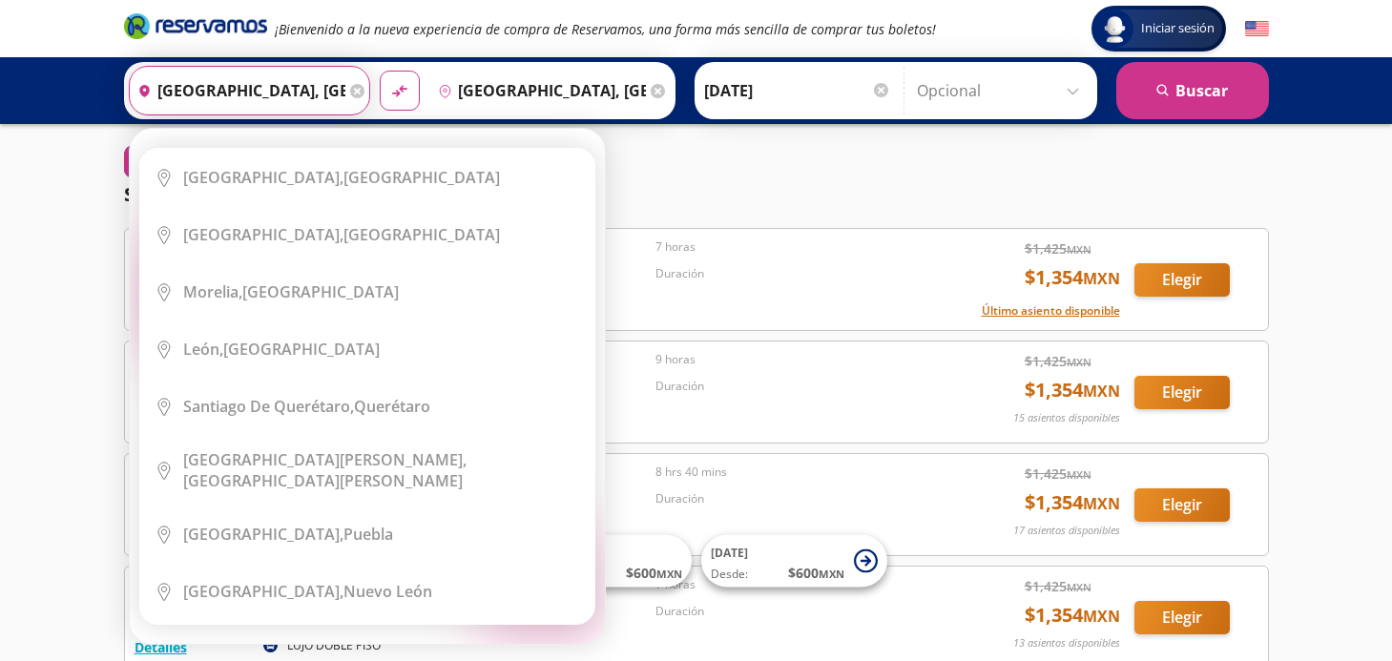
click at [350, 91] on icon at bounding box center [357, 91] width 14 height 14
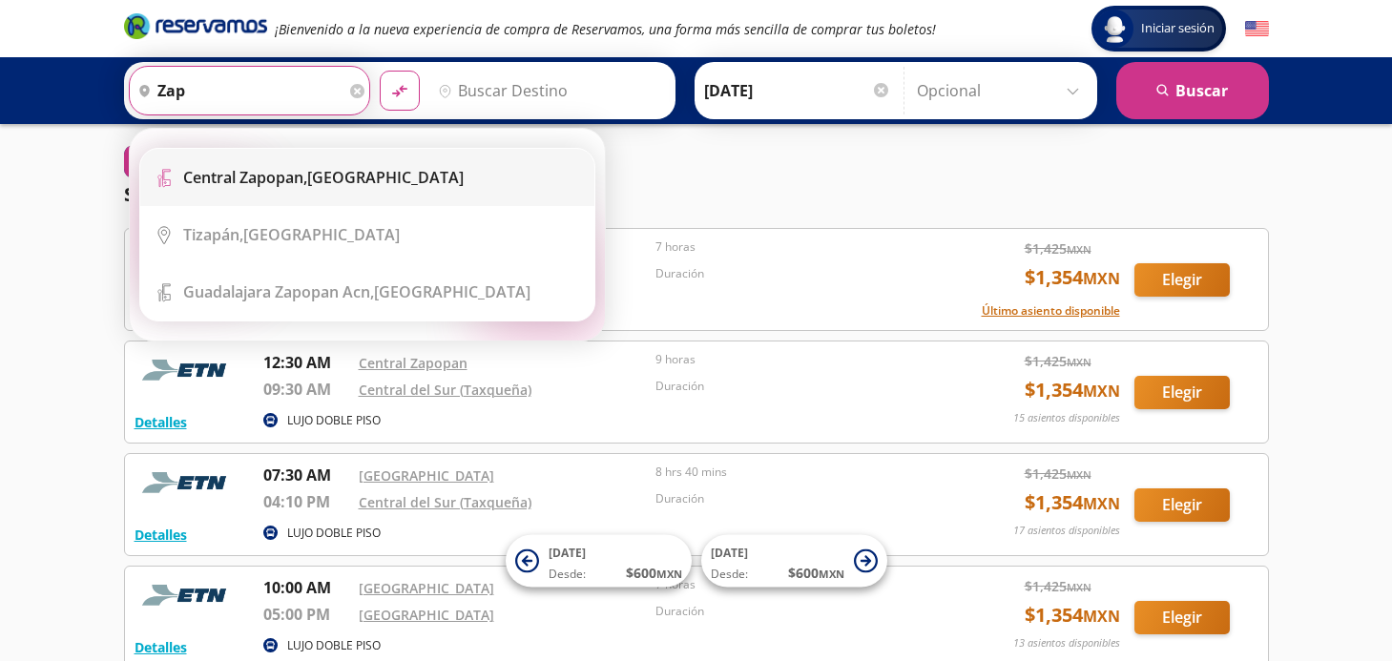
click at [307, 168] on b "Central Zapopan," at bounding box center [245, 177] width 124 height 21
type input "Central Zapopan, [GEOGRAPHIC_DATA]"
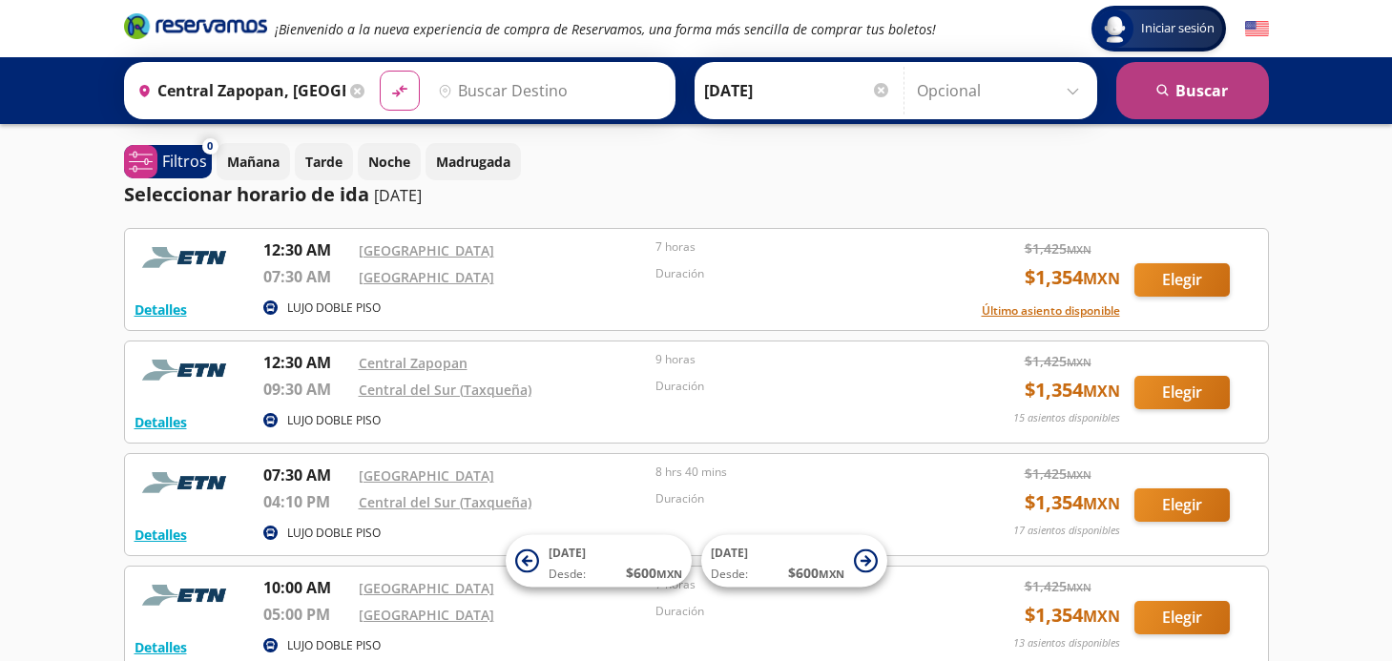
click at [1174, 85] on button "search [GEOGRAPHIC_DATA]" at bounding box center [1192, 90] width 153 height 57
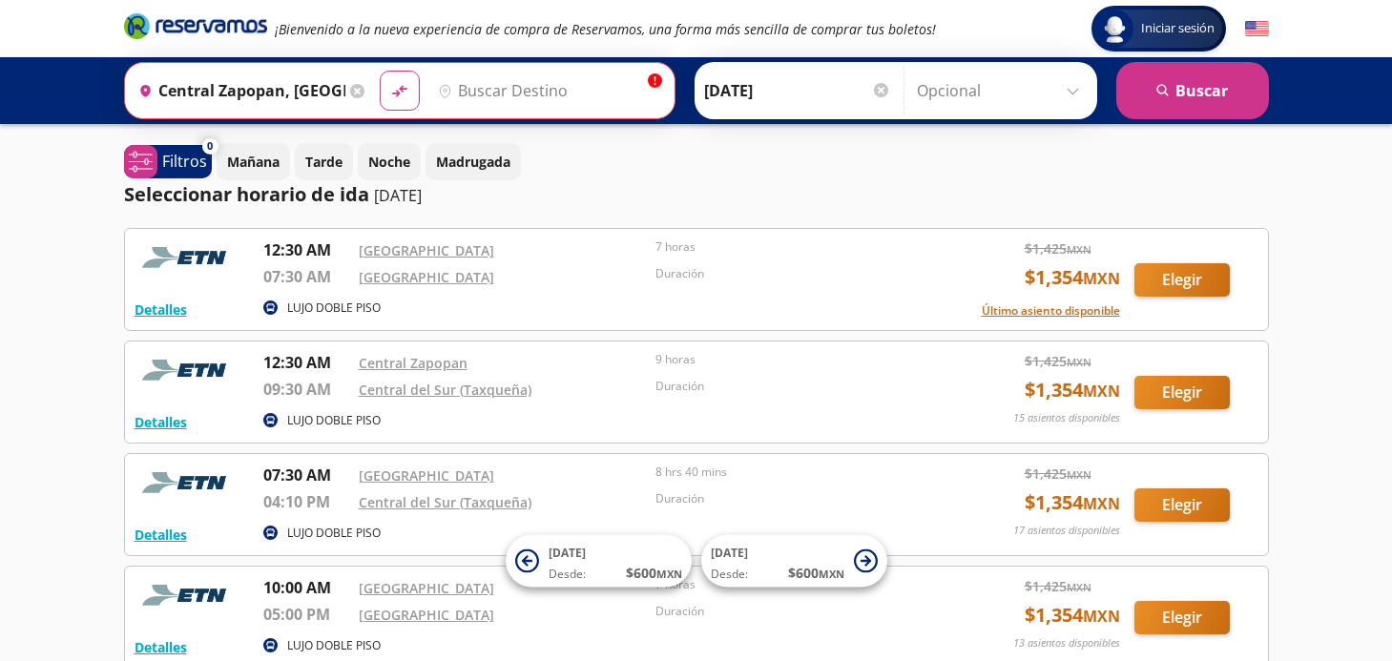
click at [532, 84] on input "Destino" at bounding box center [547, 91] width 234 height 48
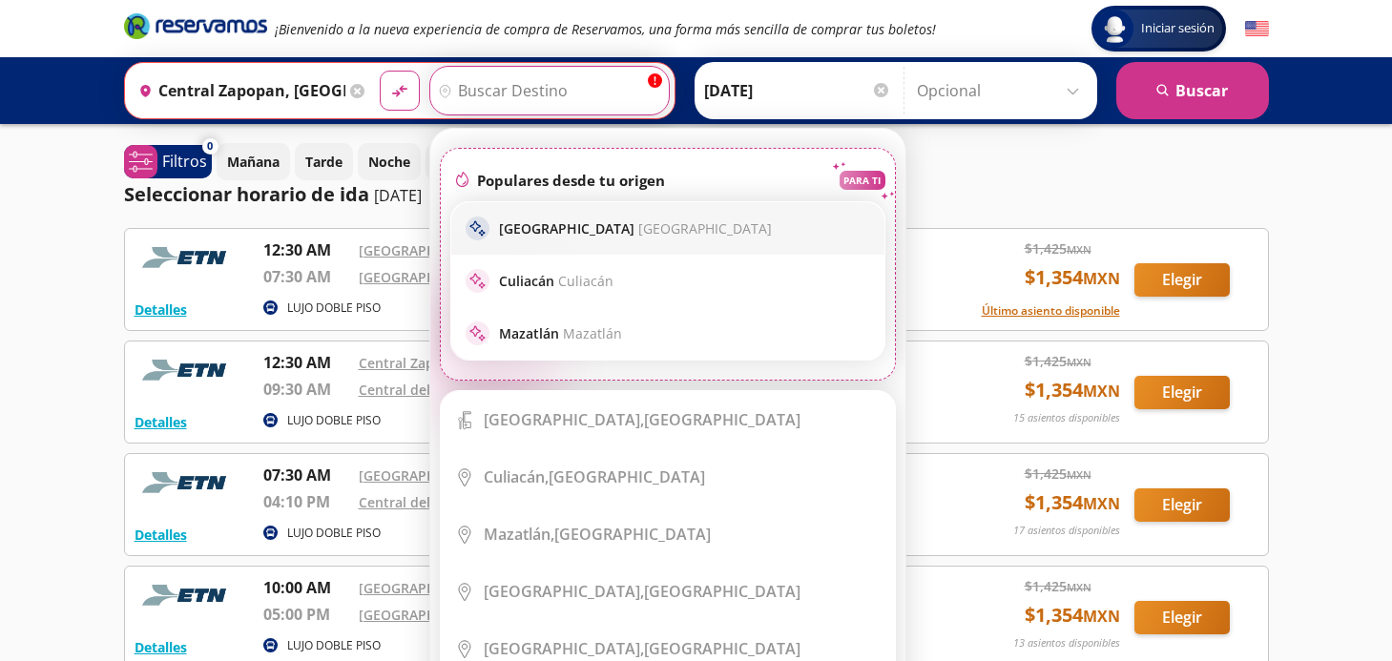
click at [557, 237] on p "[GEOGRAPHIC_DATA] [GEOGRAPHIC_DATA]" at bounding box center [635, 228] width 273 height 18
type input "[GEOGRAPHIC_DATA], [GEOGRAPHIC_DATA]"
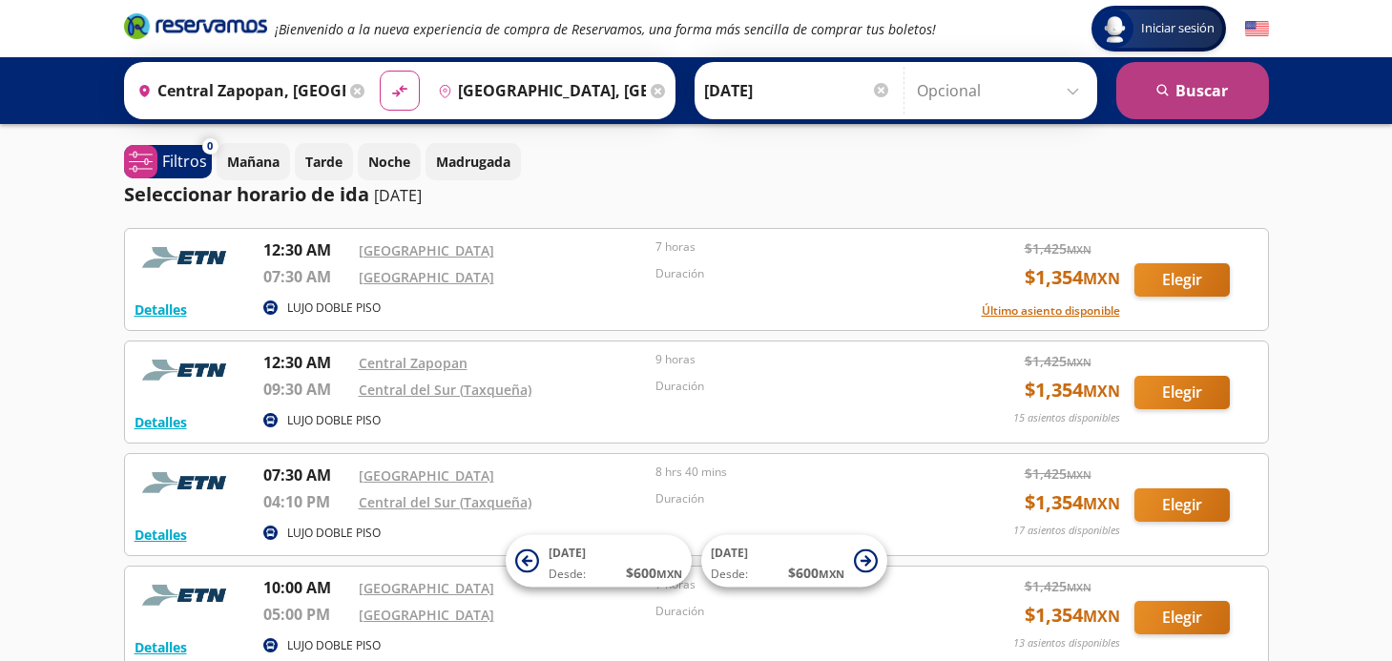
click at [1197, 92] on button "search [GEOGRAPHIC_DATA]" at bounding box center [1192, 90] width 153 height 57
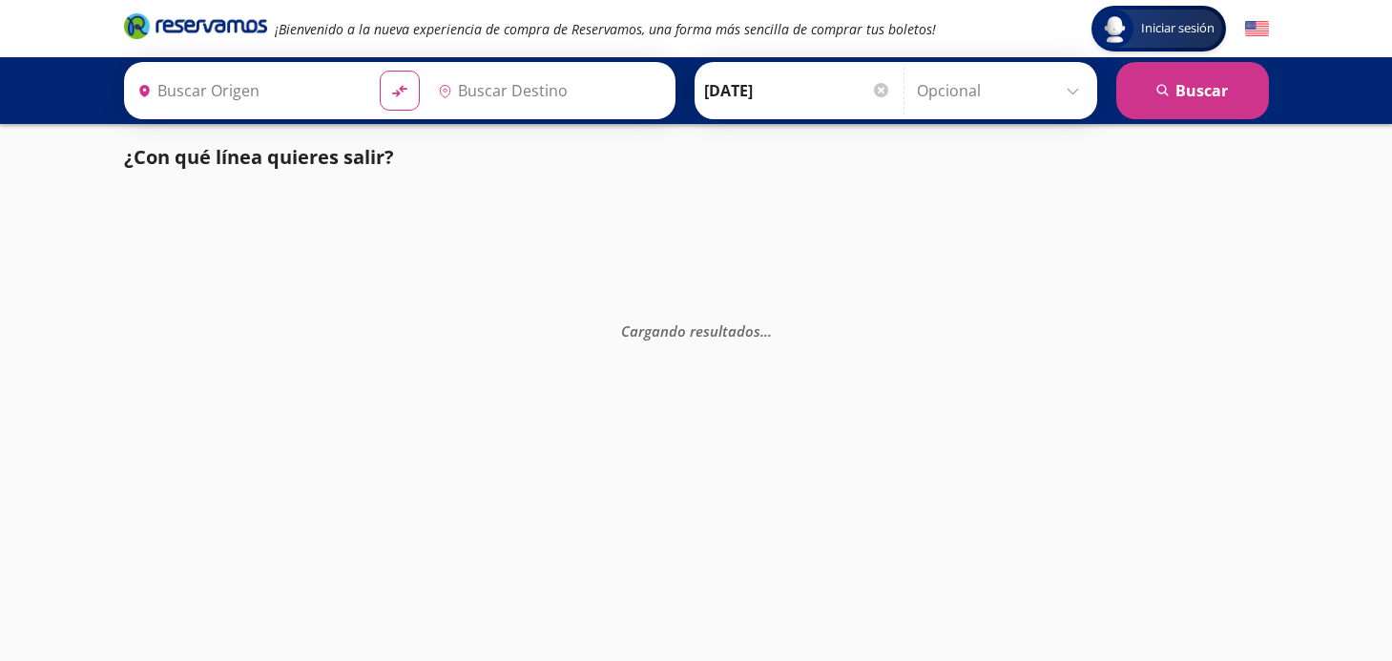
type input "[GEOGRAPHIC_DATA], [GEOGRAPHIC_DATA]"
type input "Central Zapopan, [GEOGRAPHIC_DATA]"
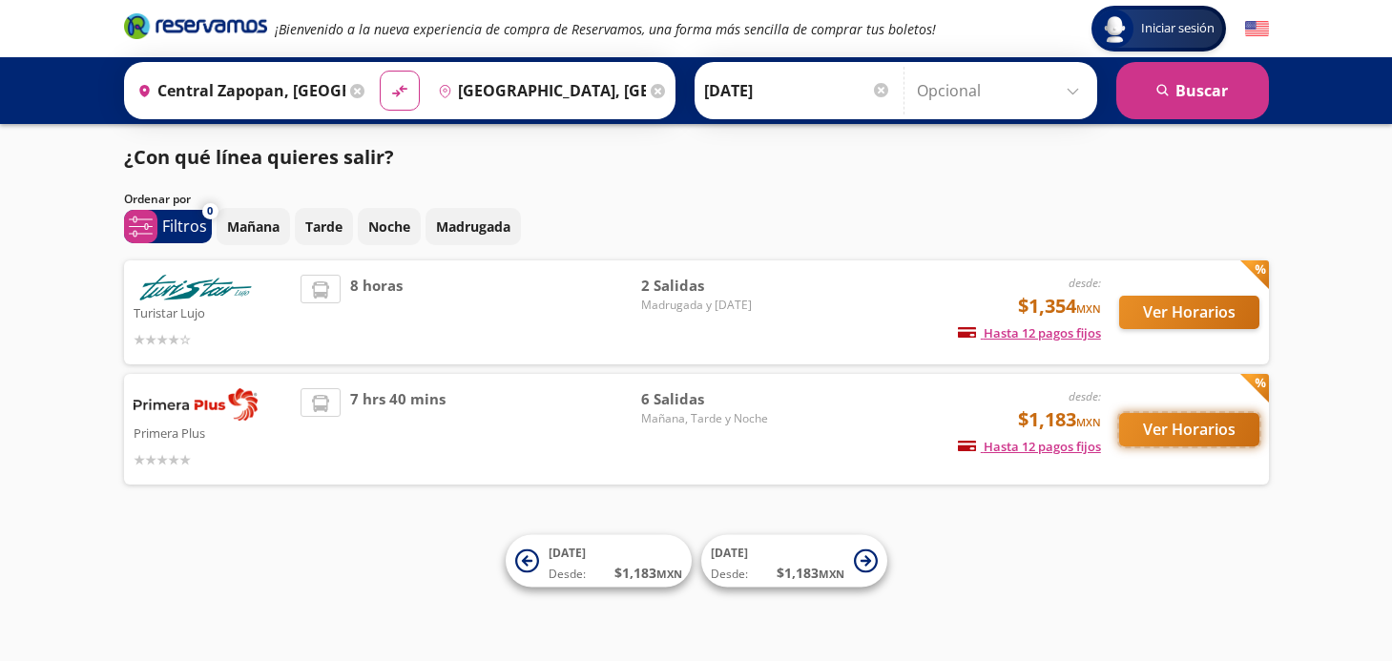
click at [1142, 425] on button "Ver Horarios" at bounding box center [1189, 429] width 140 height 33
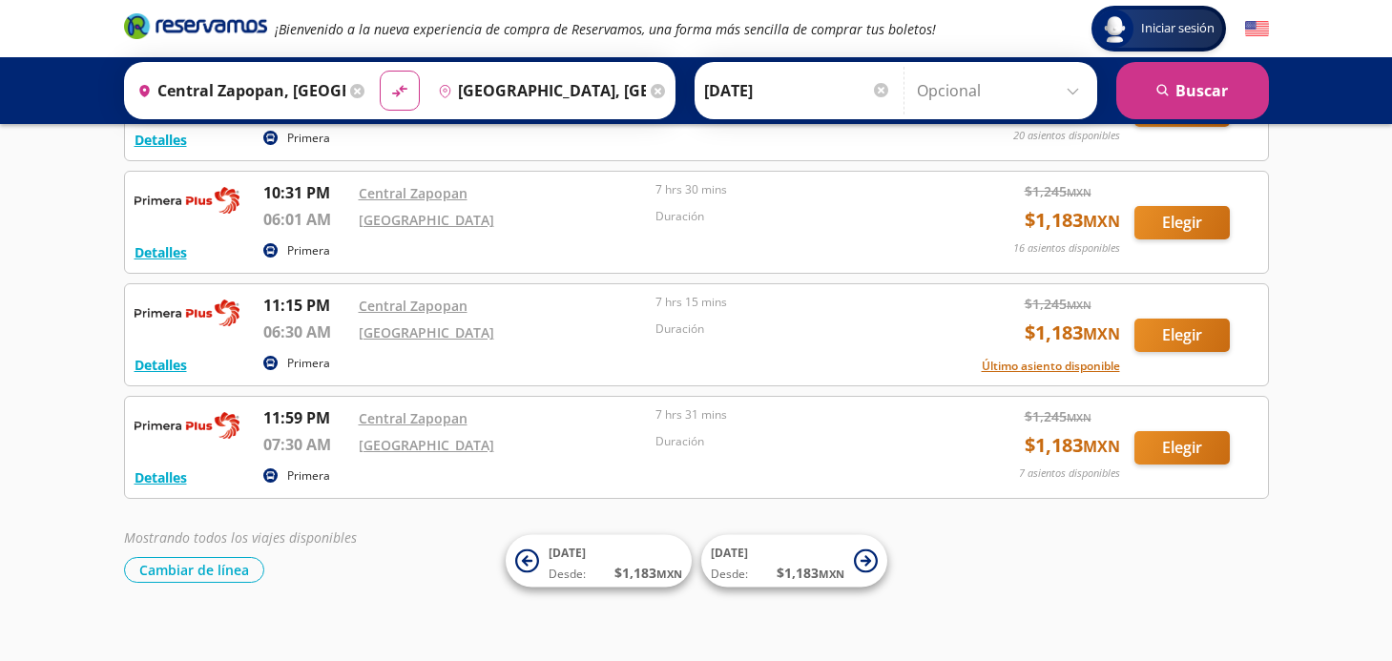
scroll to position [397, 0]
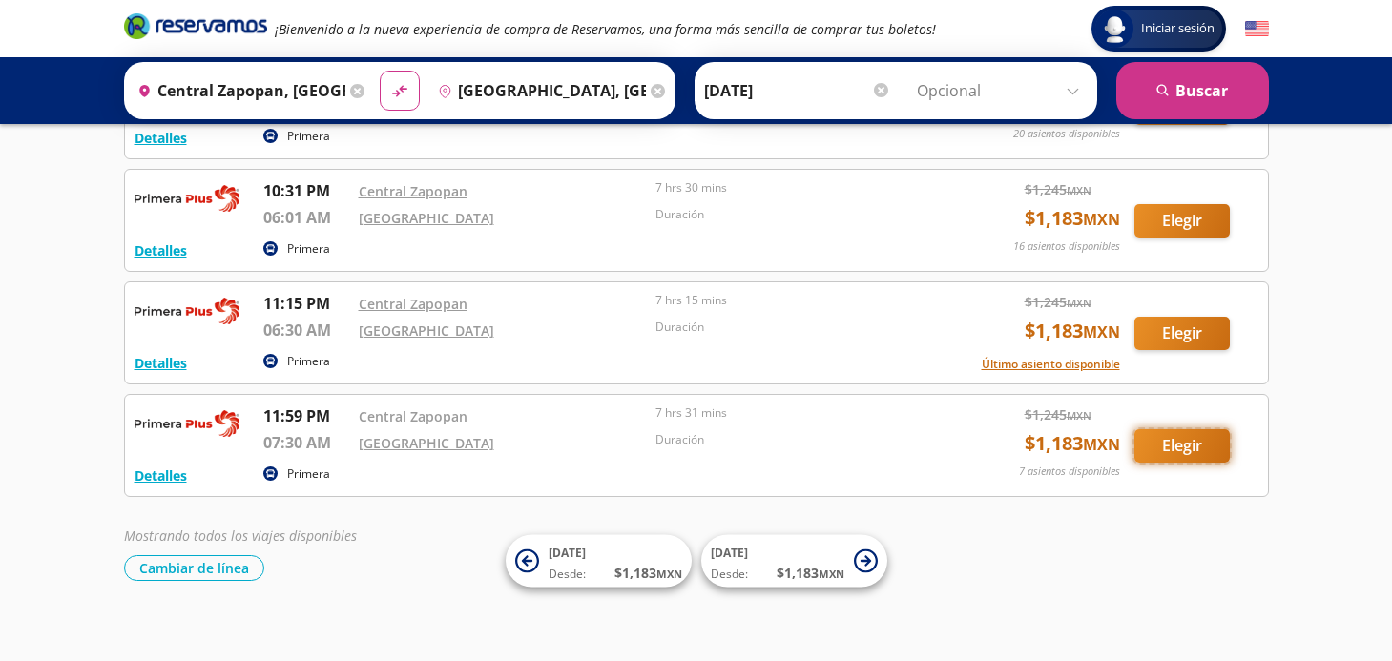
click at [1174, 440] on button "Elegir" at bounding box center [1181, 445] width 95 height 33
